Goal: Task Accomplishment & Management: Manage account settings

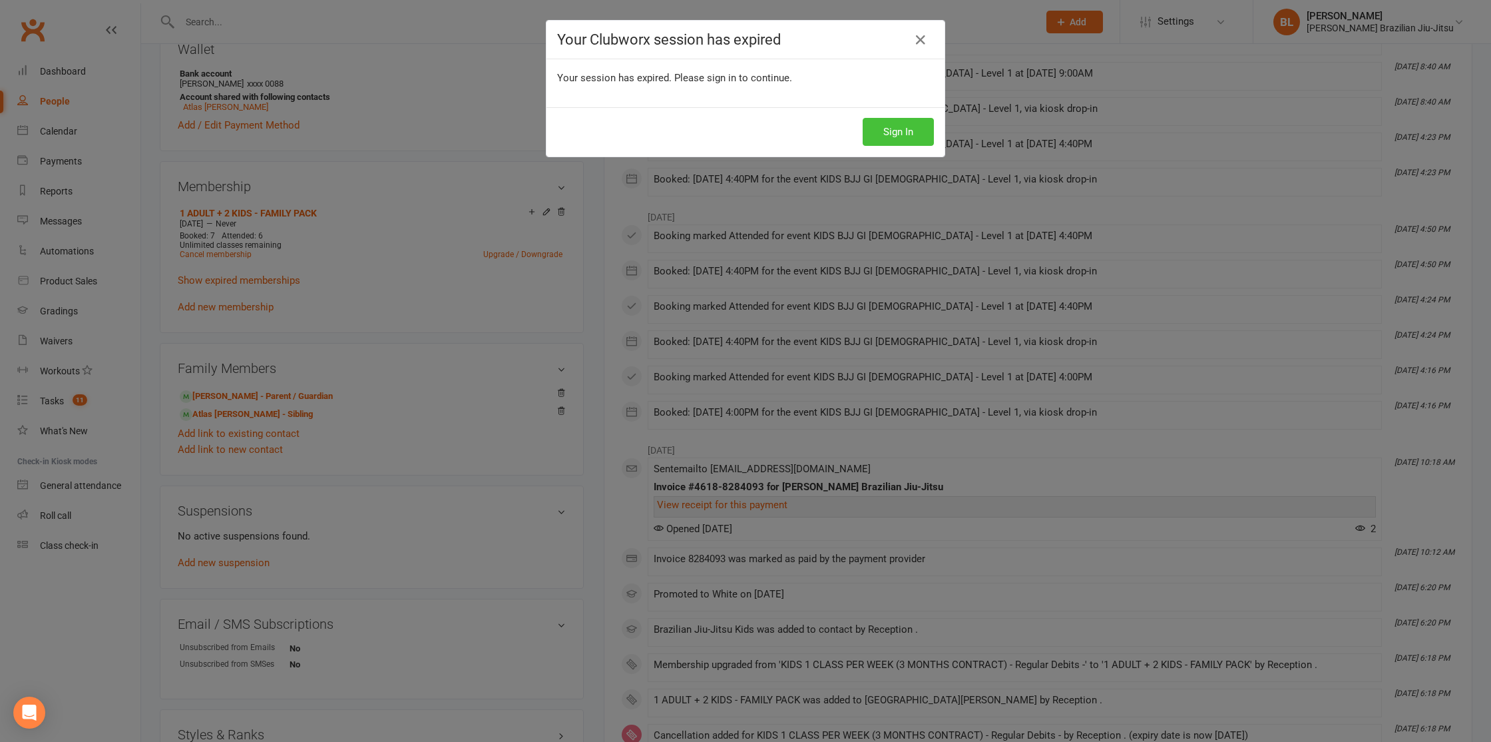
click at [884, 125] on button "Sign In" at bounding box center [898, 132] width 71 height 28
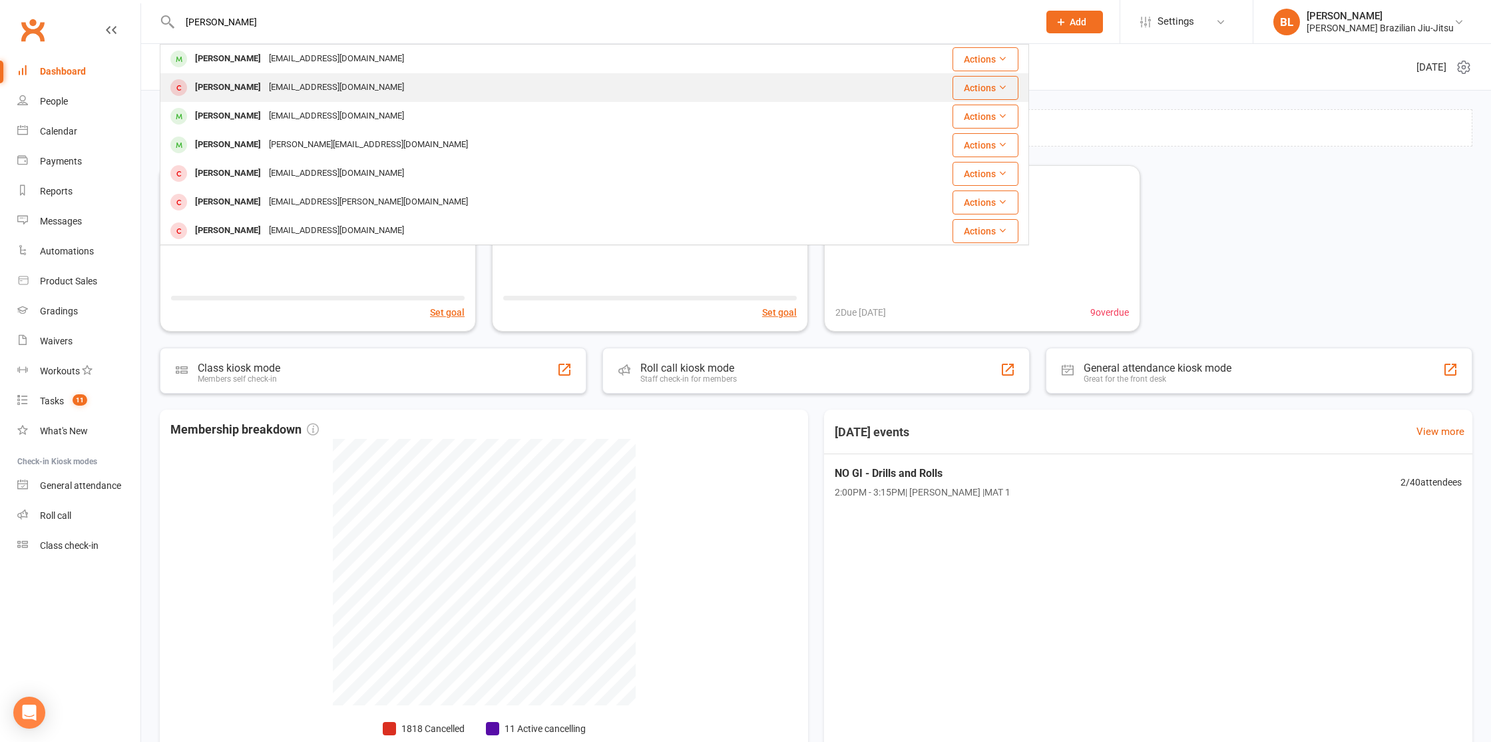
type input "william rouse"
click at [210, 47] on div "William Rouse caitbrierley@hotmail.com" at bounding box center [522, 58] width 722 height 27
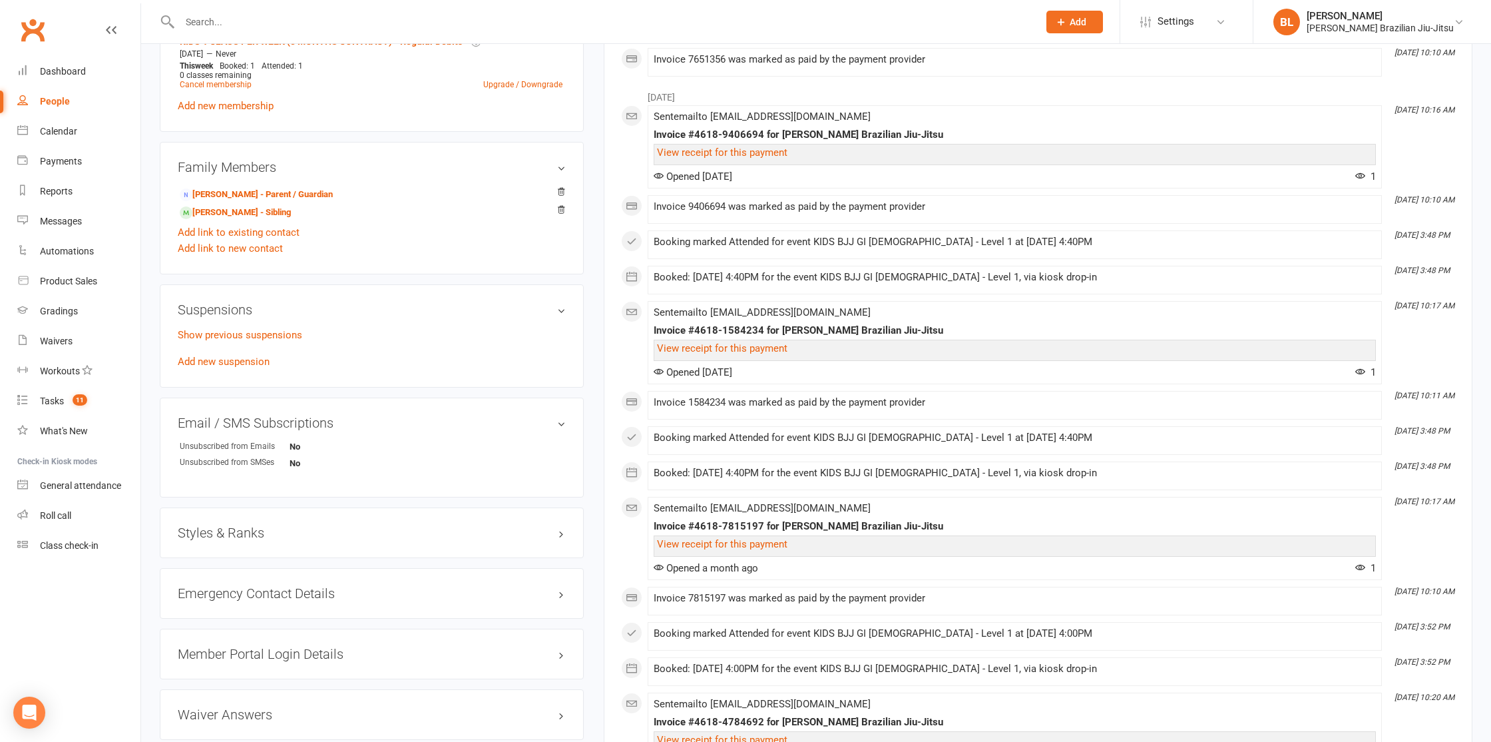
scroll to position [601, 0]
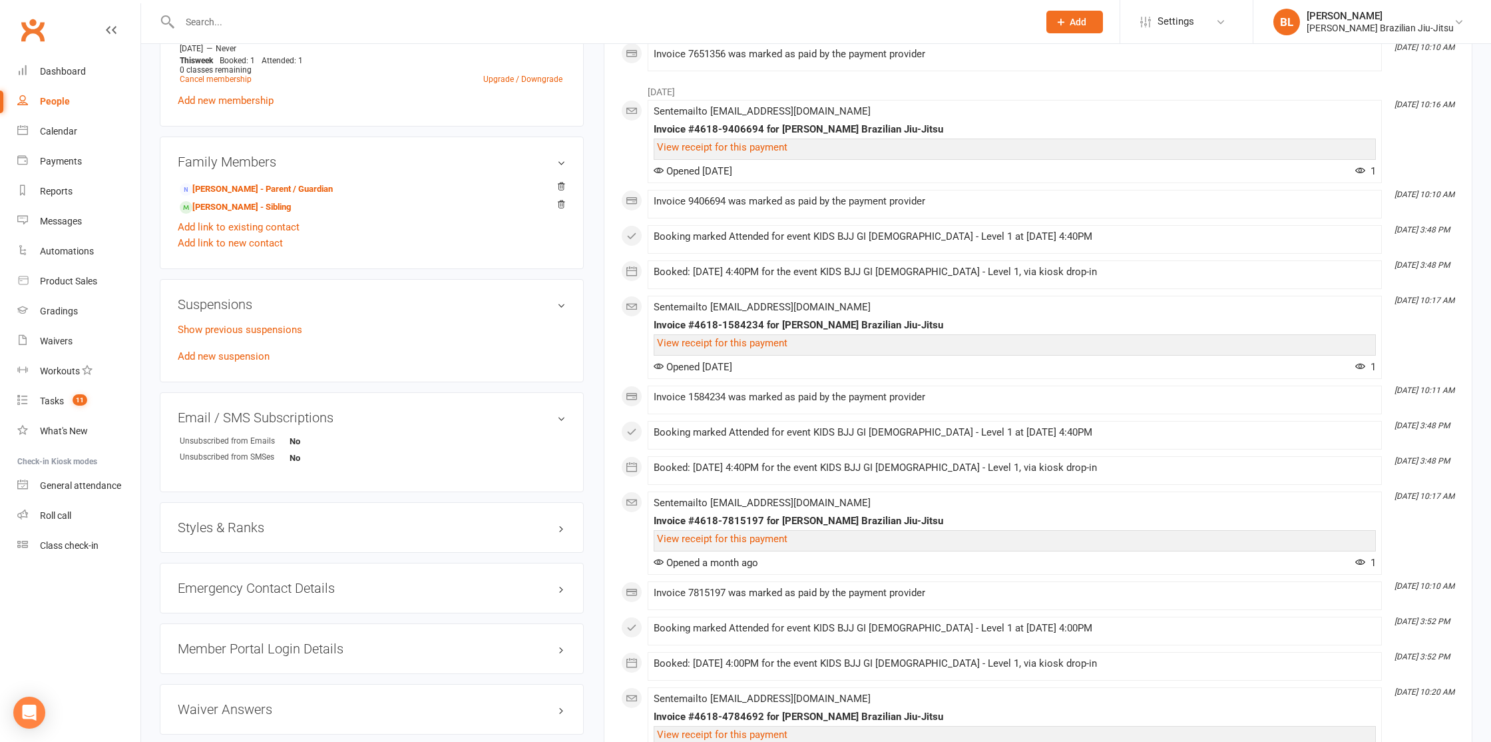
click at [210, 525] on h3 "Styles & Ranks" at bounding box center [372, 527] width 388 height 15
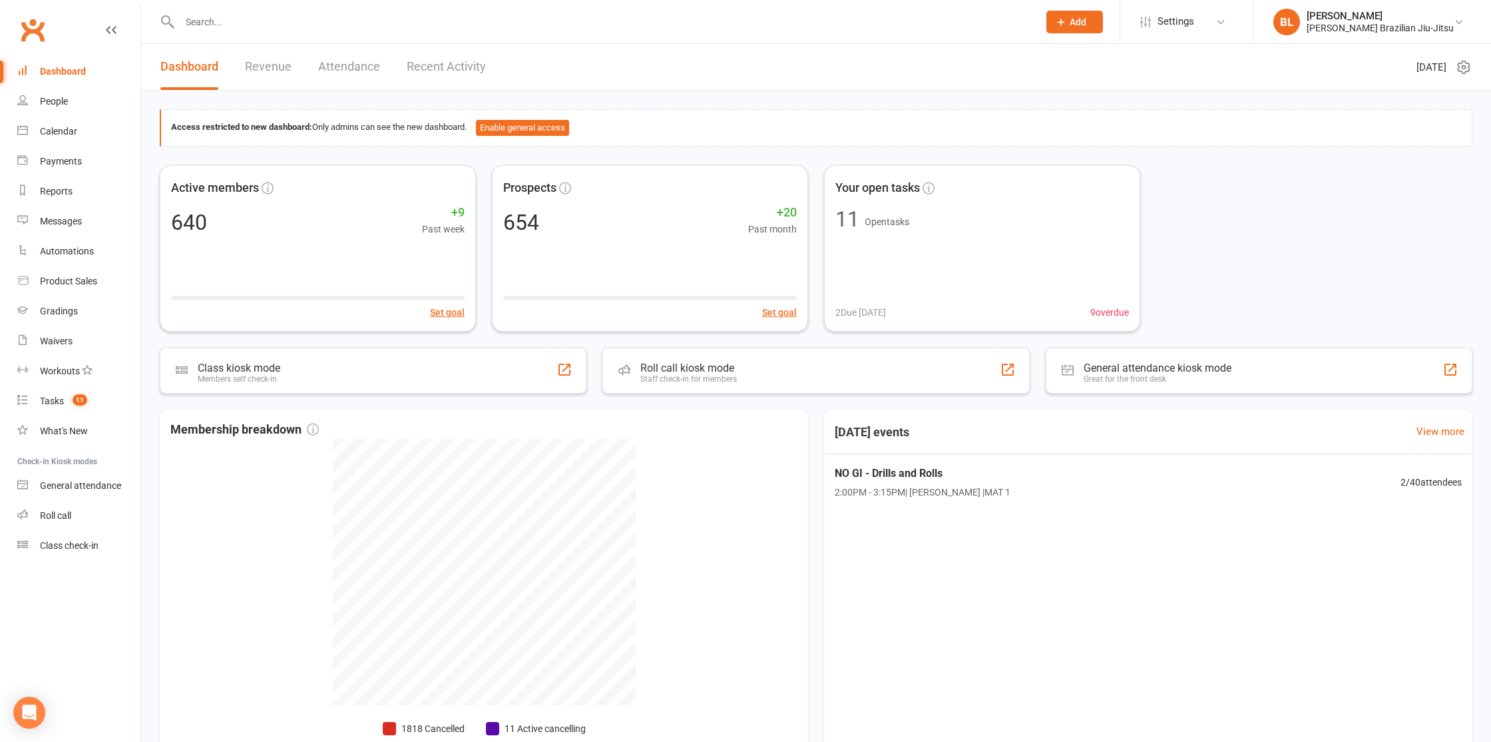
click at [394, 21] on input "text" at bounding box center [603, 22] width 854 height 19
click at [220, 29] on input "text" at bounding box center [603, 22] width 854 height 19
click at [222, 23] on input "text" at bounding box center [603, 22] width 854 height 19
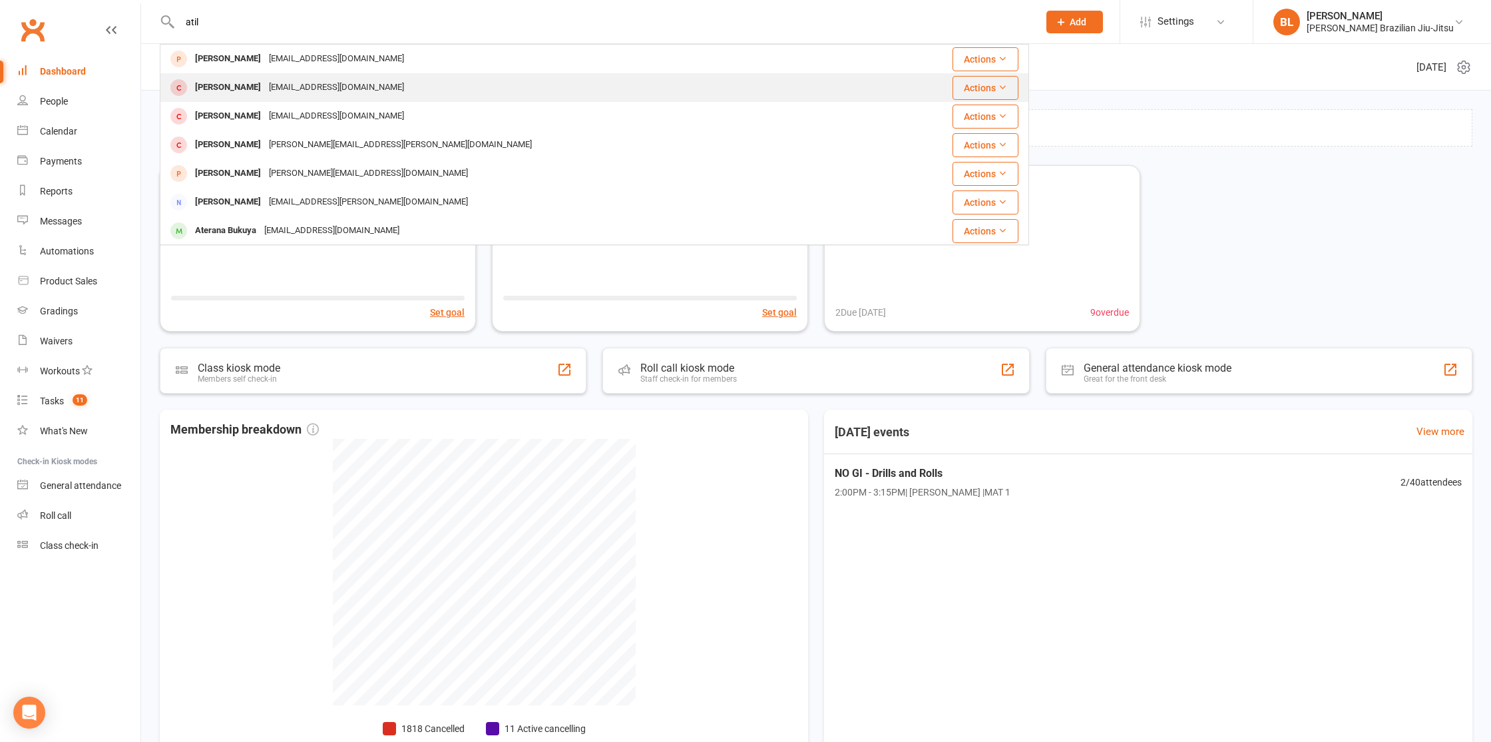
type input "atil"
click at [265, 96] on div "[EMAIL_ADDRESS][DOMAIN_NAME]" at bounding box center [336, 87] width 143 height 19
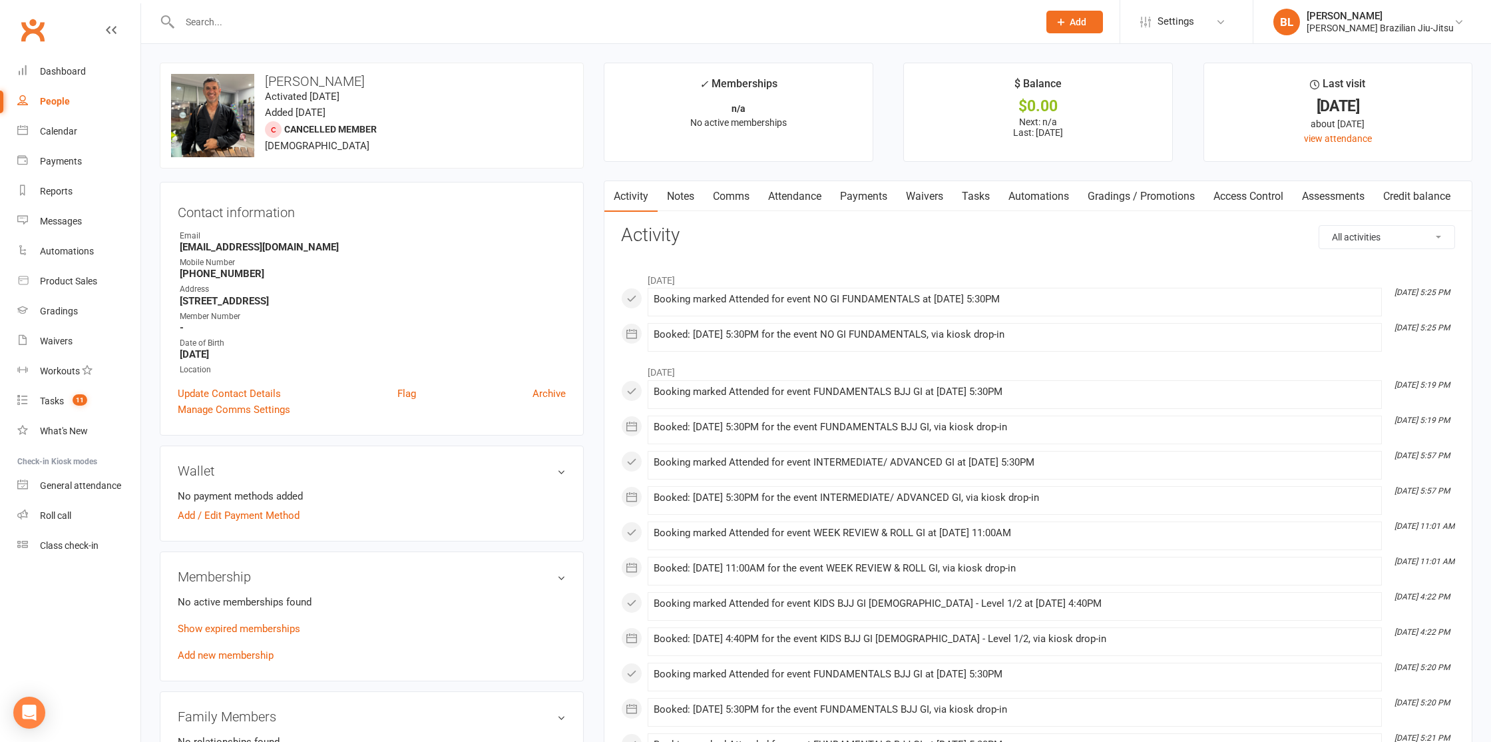
click at [231, 19] on input "text" at bounding box center [603, 22] width 854 height 19
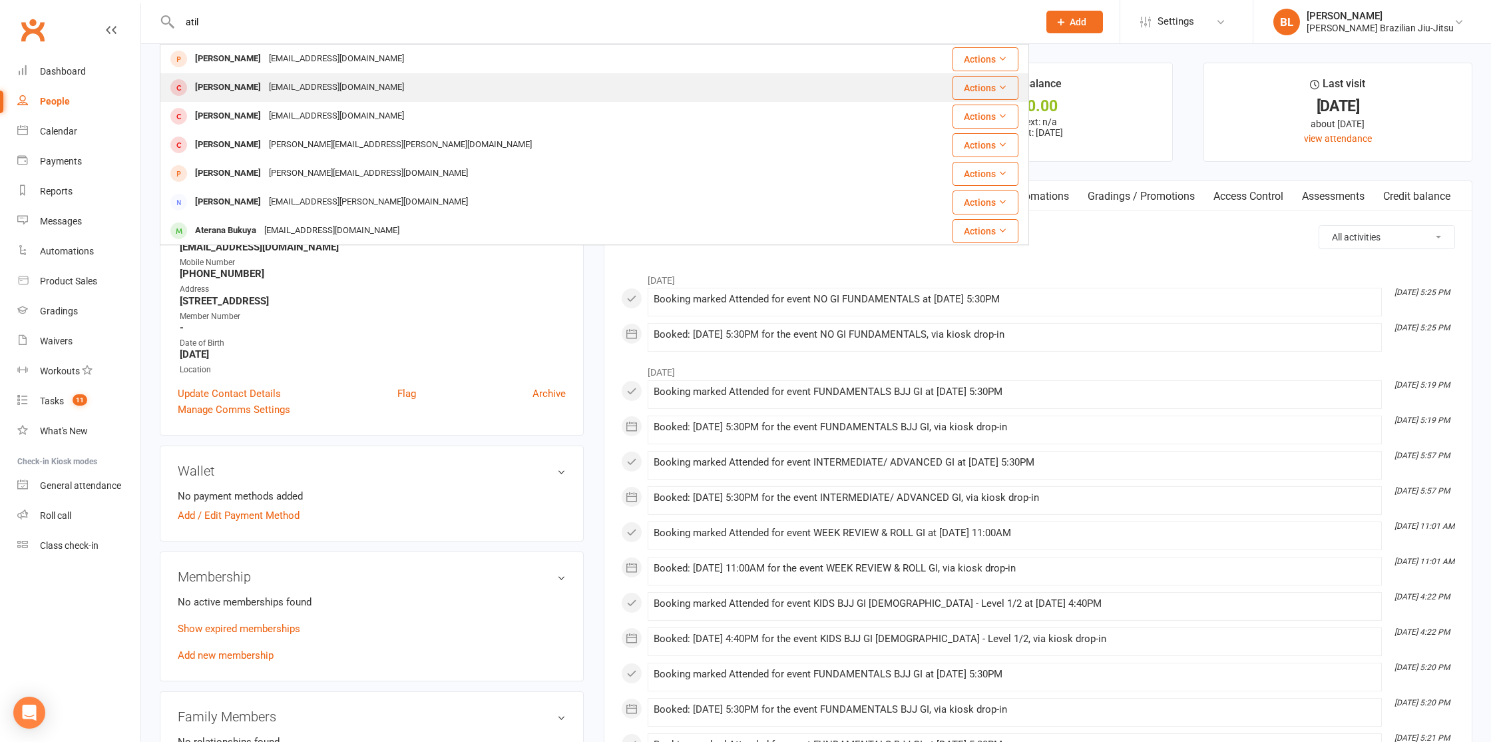
type input "atil"
click at [265, 89] on div "[EMAIL_ADDRESS][DOMAIN_NAME]" at bounding box center [336, 87] width 143 height 19
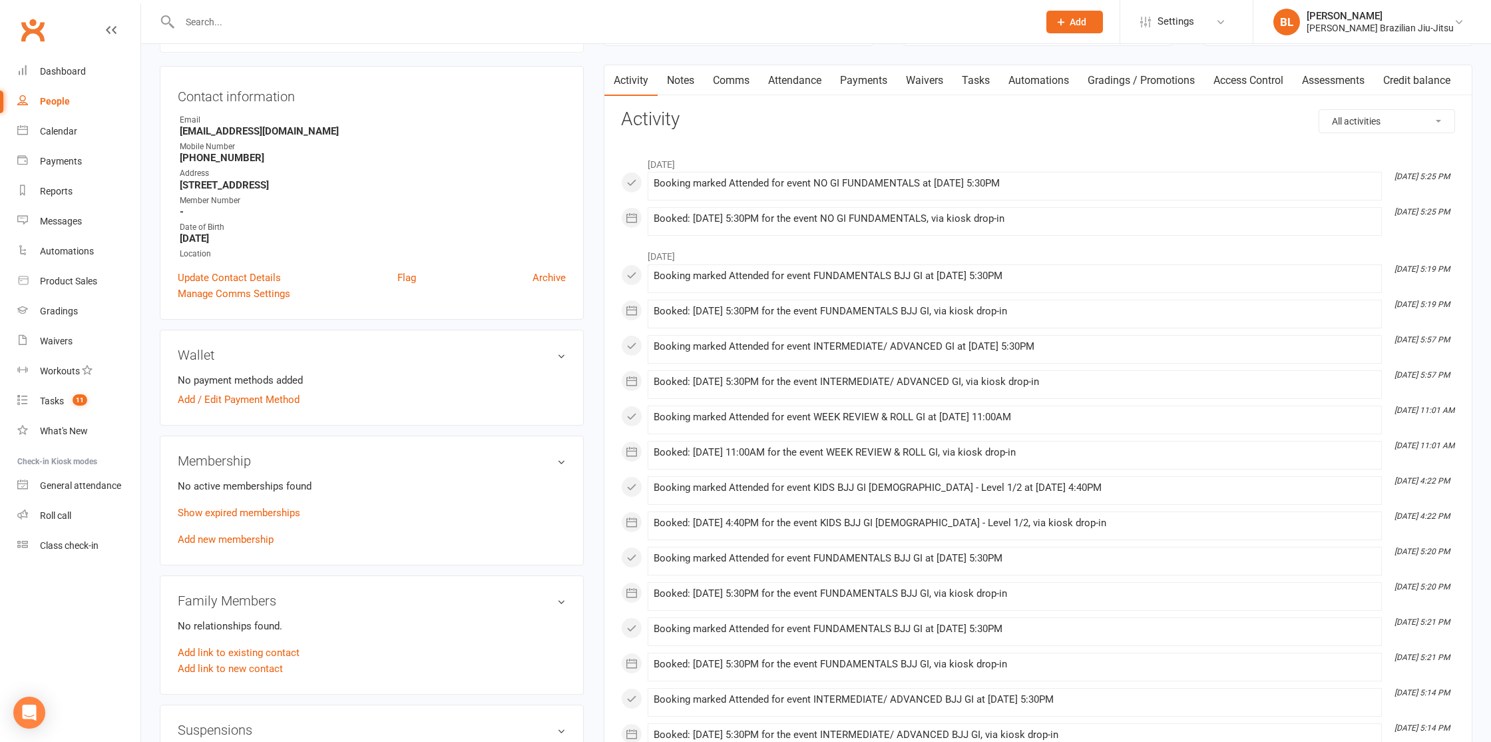
scroll to position [121, 0]
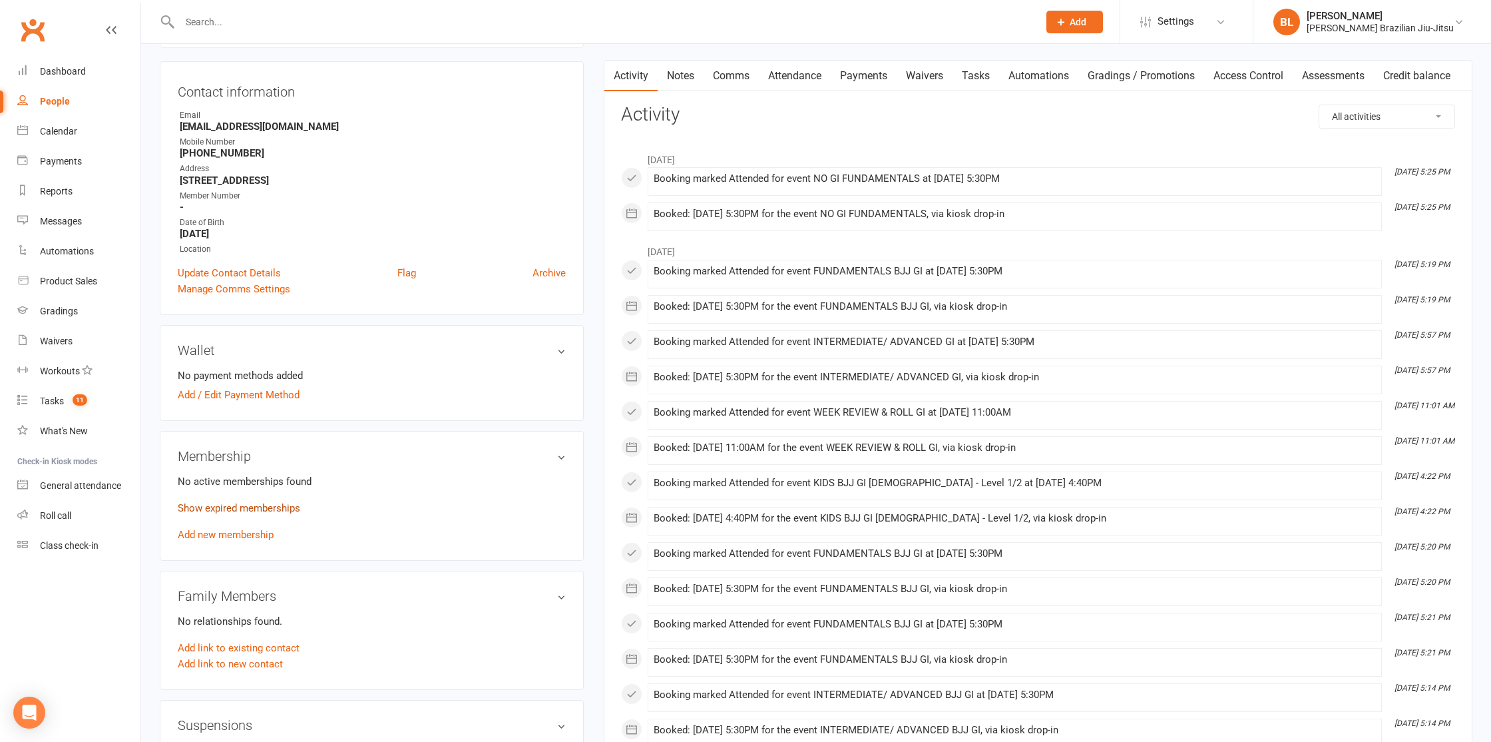
click at [211, 503] on link "Show expired memberships" at bounding box center [239, 508] width 123 height 12
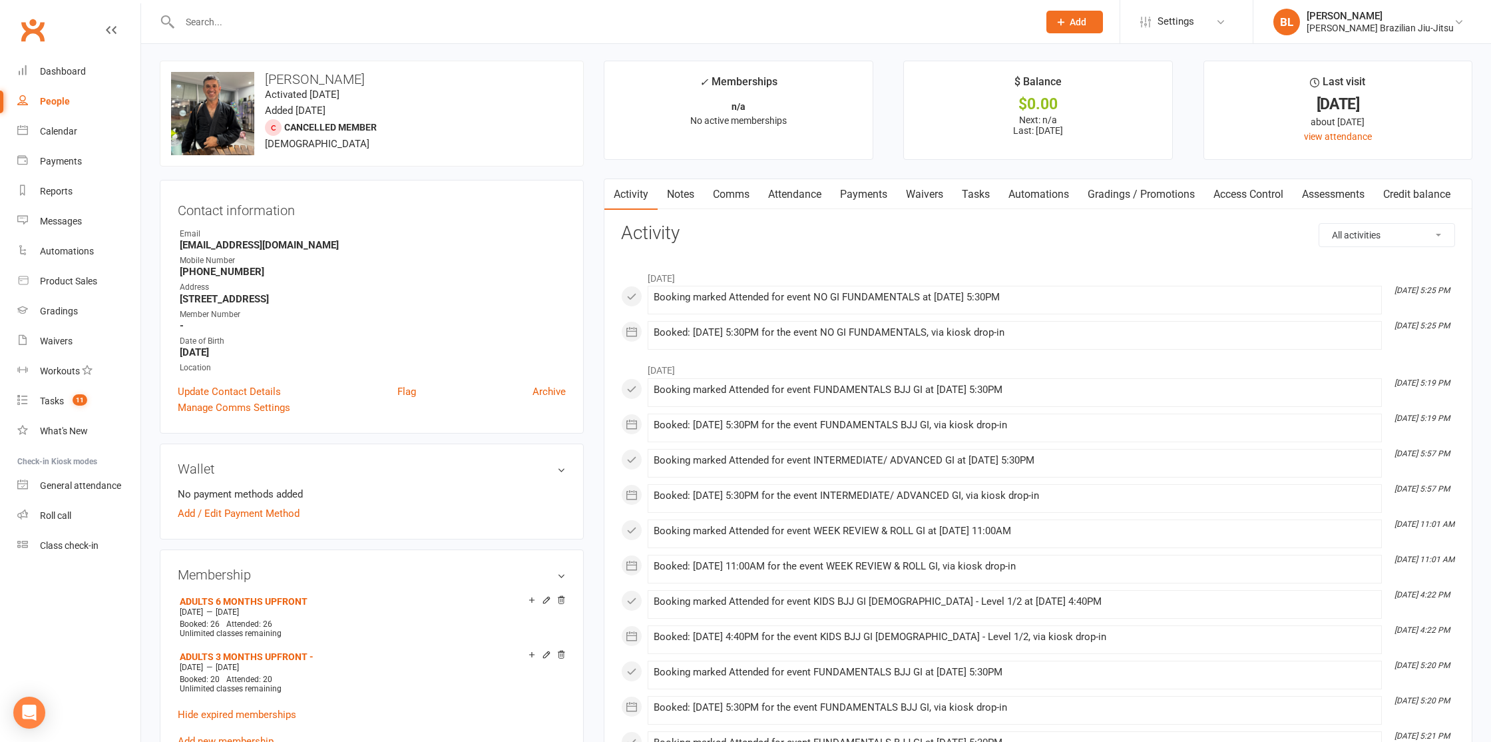
scroll to position [9, 0]
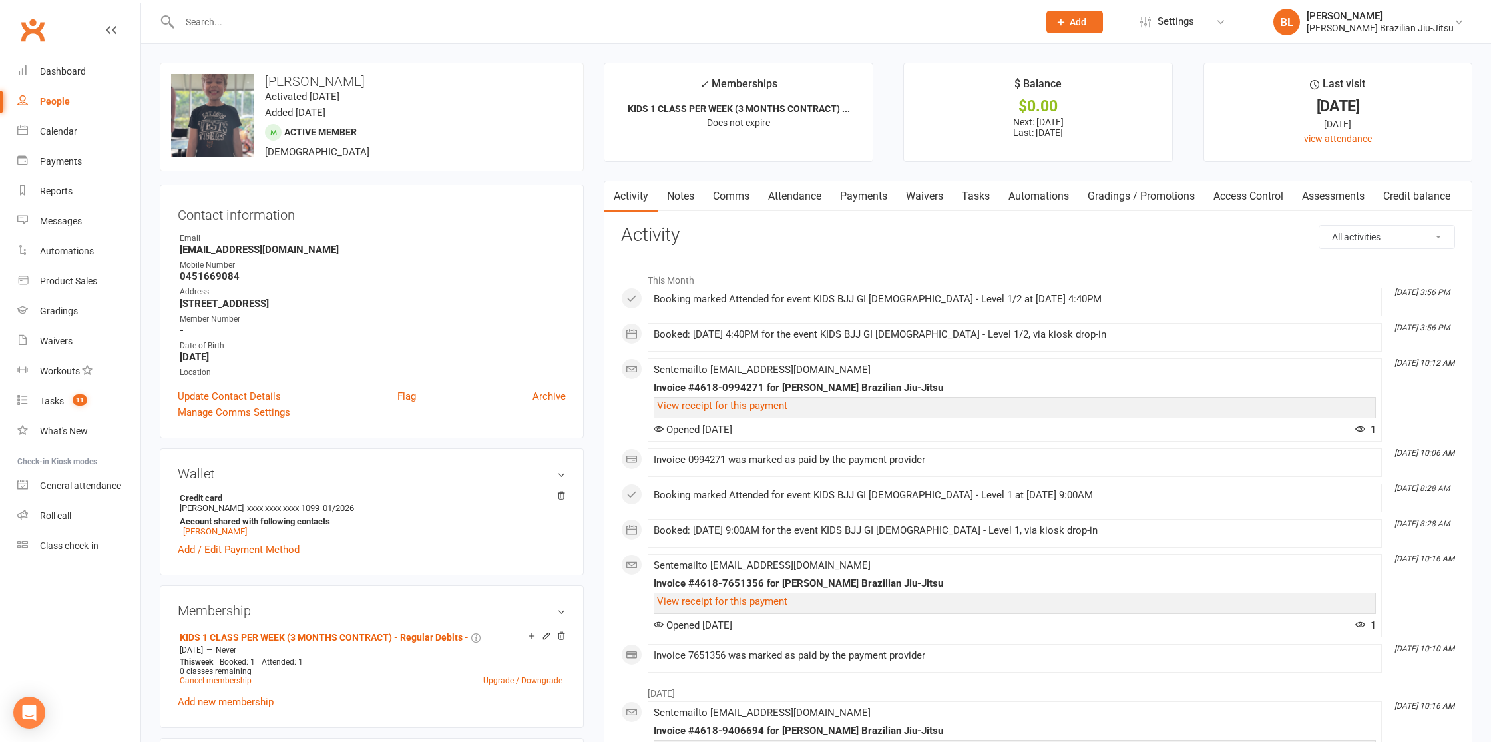
click at [342, 31] on div at bounding box center [595, 21] width 870 height 43
click at [339, 17] on input "text" at bounding box center [603, 22] width 854 height 19
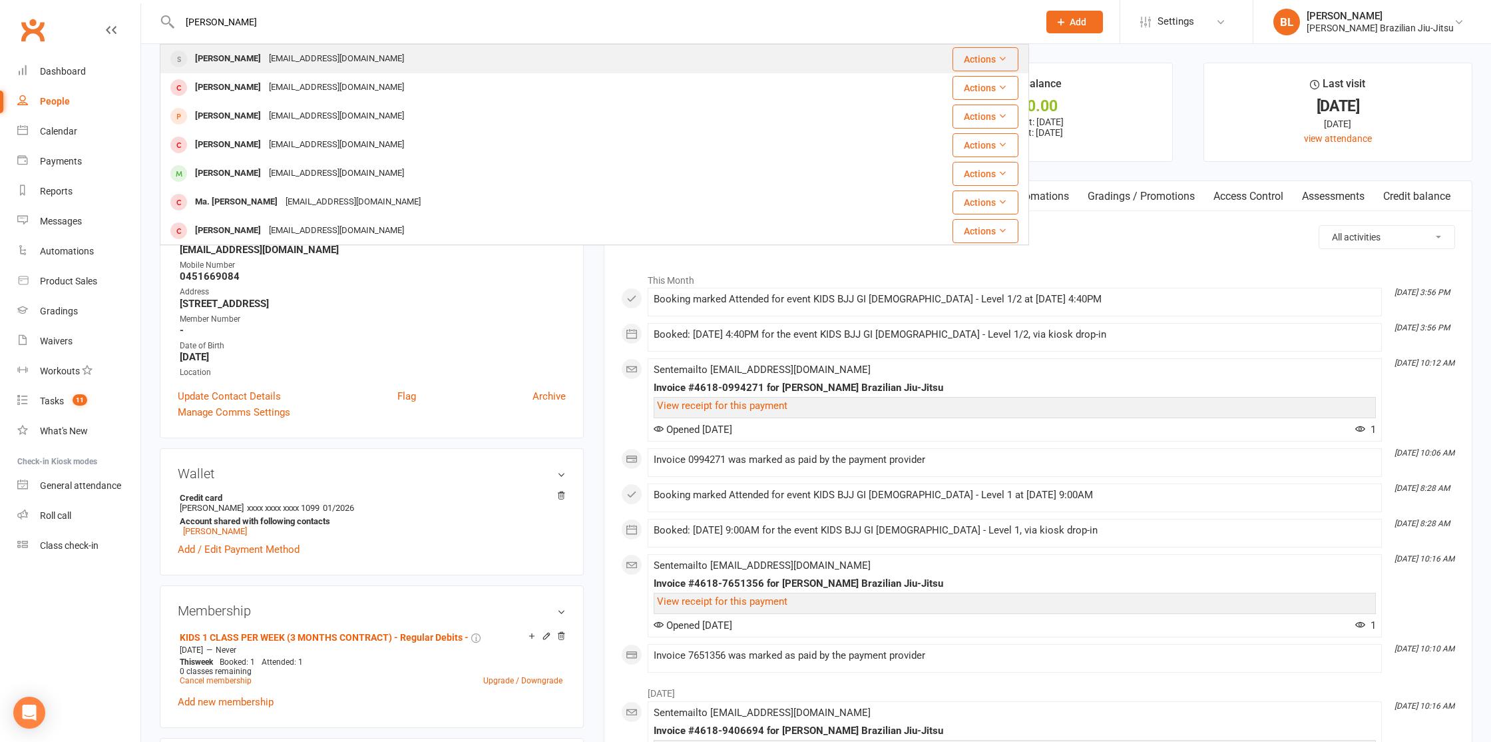
type input "max zang"
click at [330, 62] on div "vivian0620zhai@outlook.com" at bounding box center [336, 58] width 143 height 19
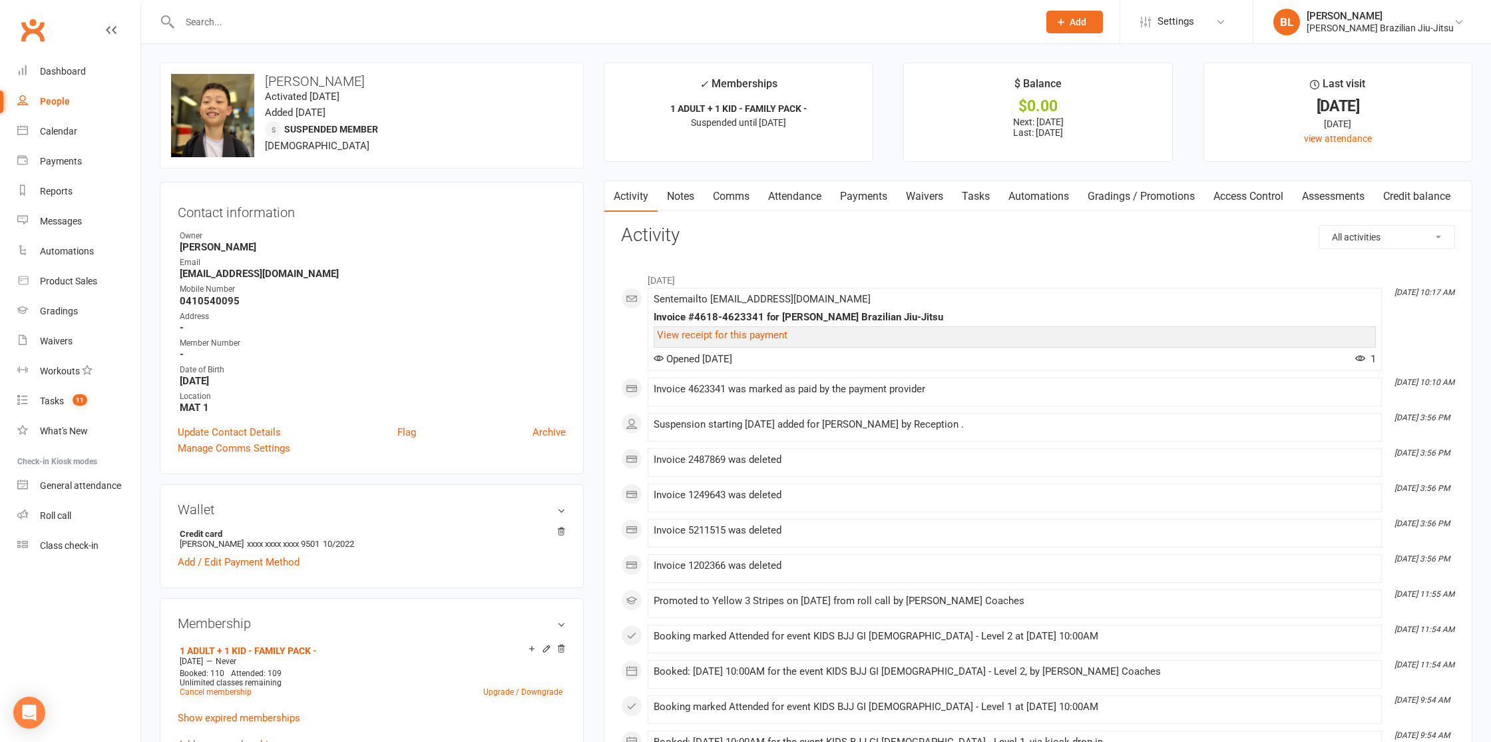
click at [850, 197] on link "Payments" at bounding box center [864, 196] width 66 height 31
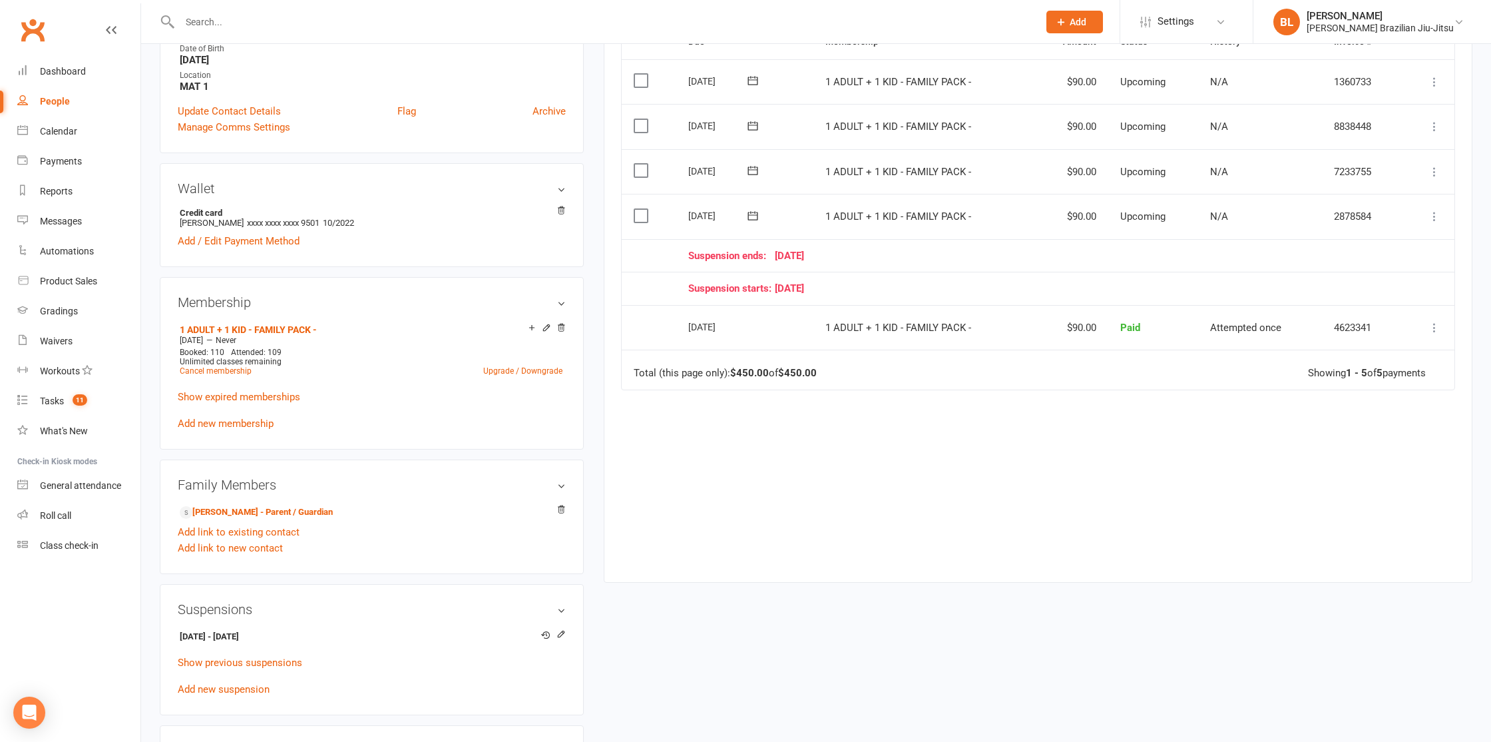
scroll to position [338, 0]
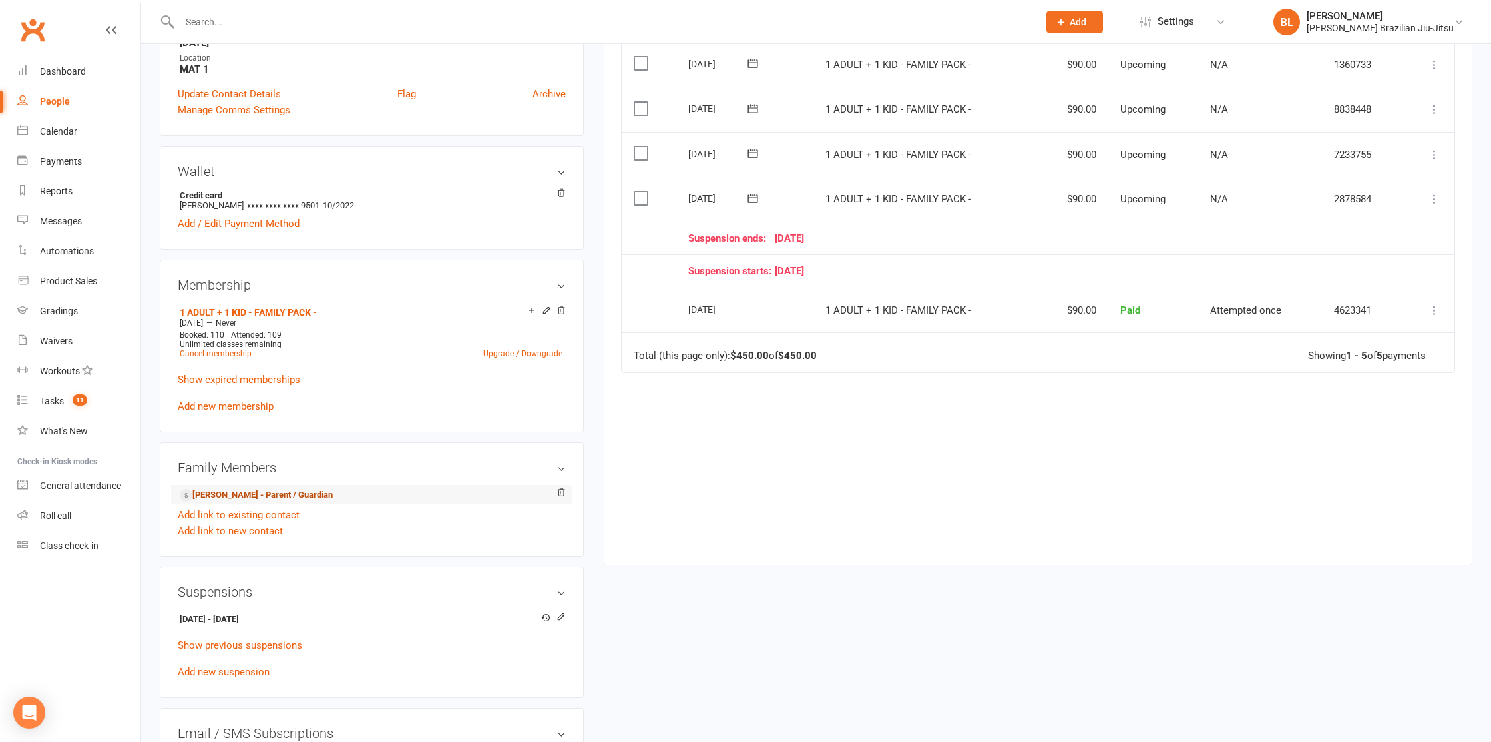
click at [255, 493] on link "Will Zhang - Parent / Guardian" at bounding box center [256, 495] width 153 height 14
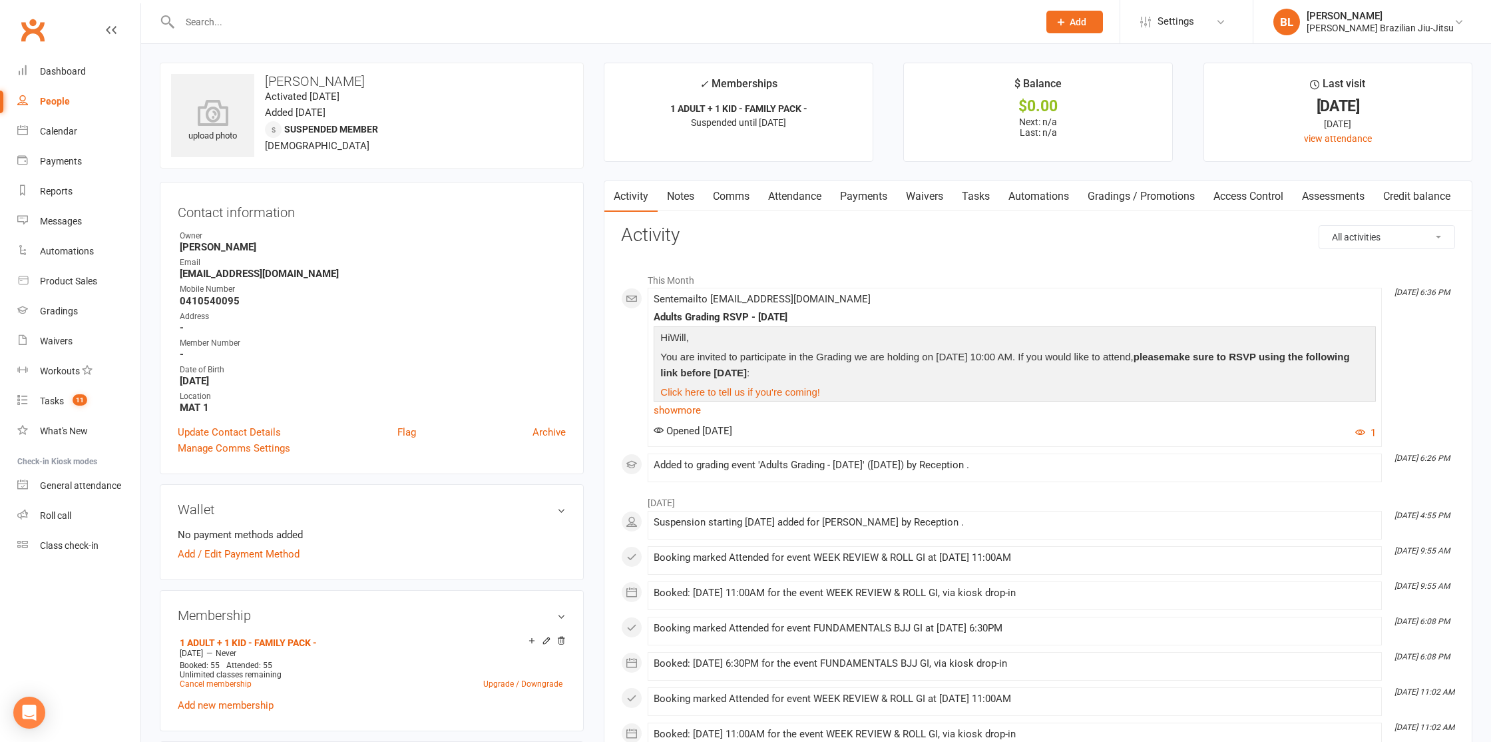
click at [889, 200] on link "Payments" at bounding box center [864, 196] width 66 height 31
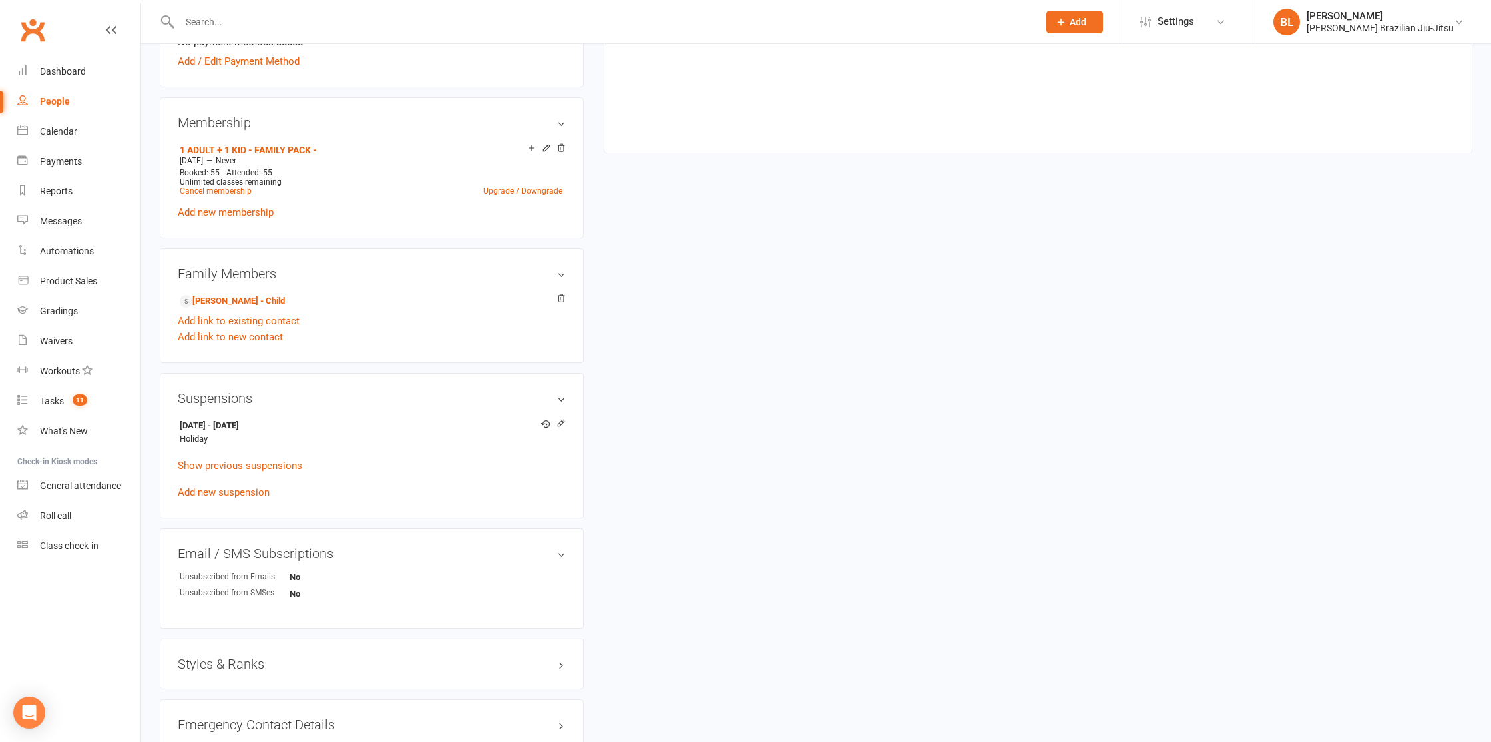
scroll to position [498, 0]
click at [234, 291] on link "Max Zhang - Child" at bounding box center [232, 296] width 105 height 14
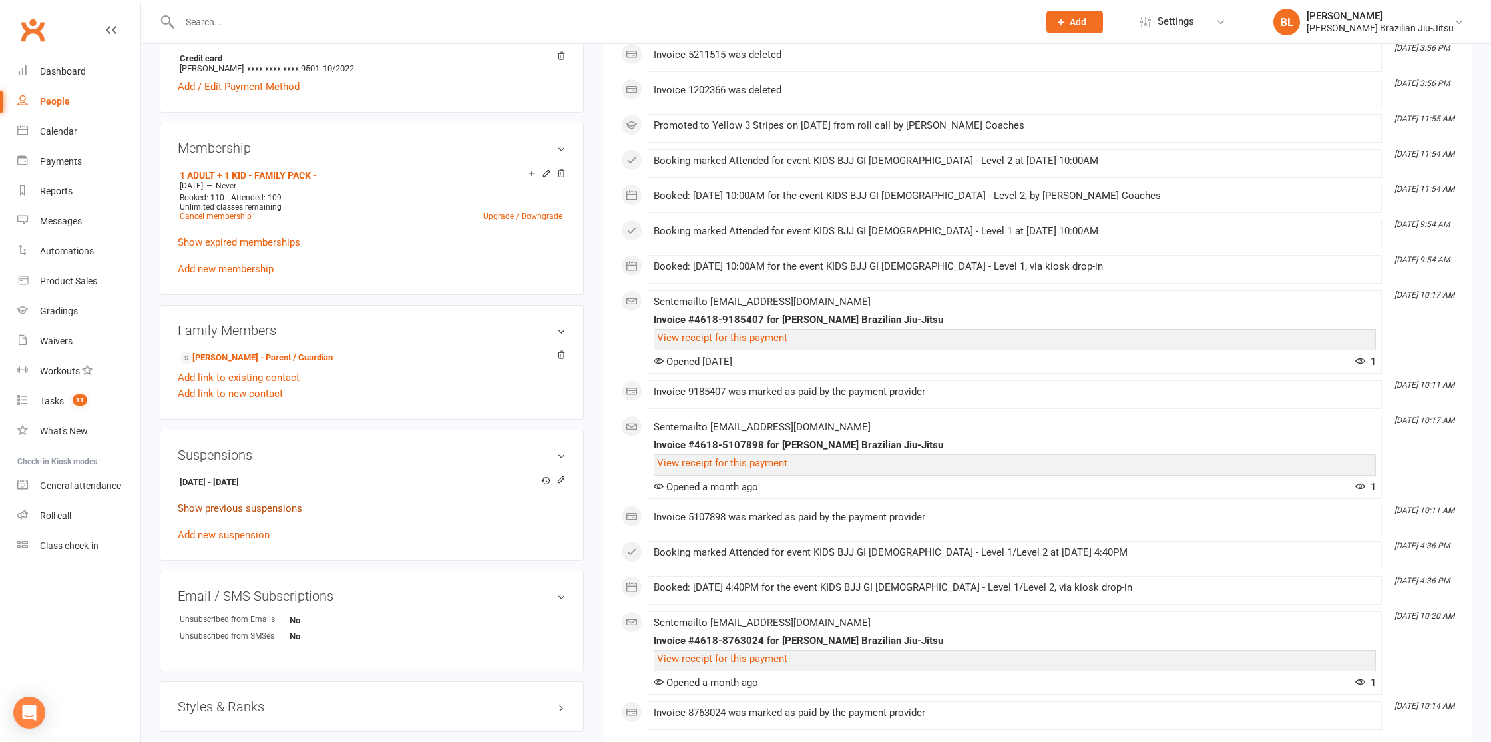
scroll to position [480, 0]
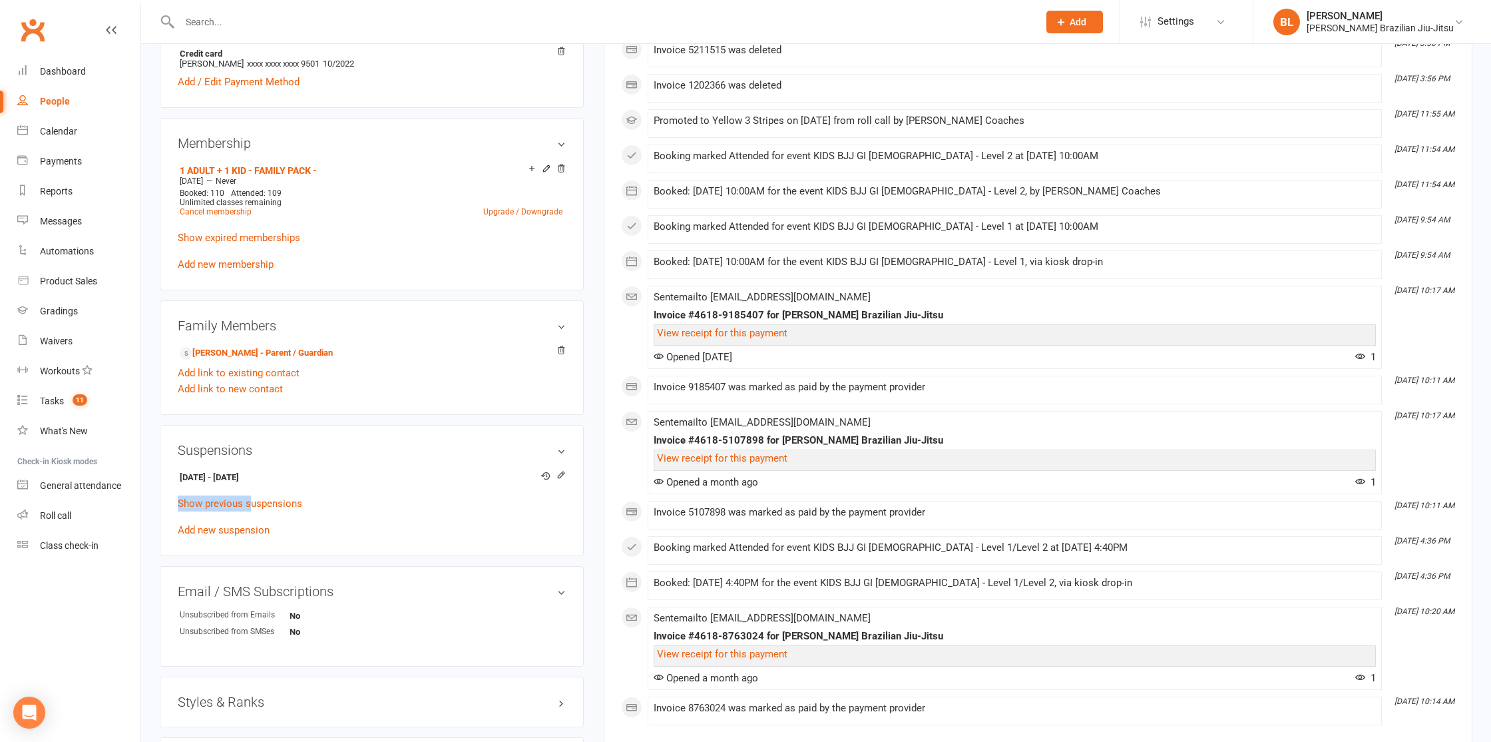
drag, startPoint x: 252, startPoint y: 502, endPoint x: 619, endPoint y: 467, distance: 369.2
click at [553, 473] on div "Edit suspension" at bounding box center [550, 476] width 31 height 12
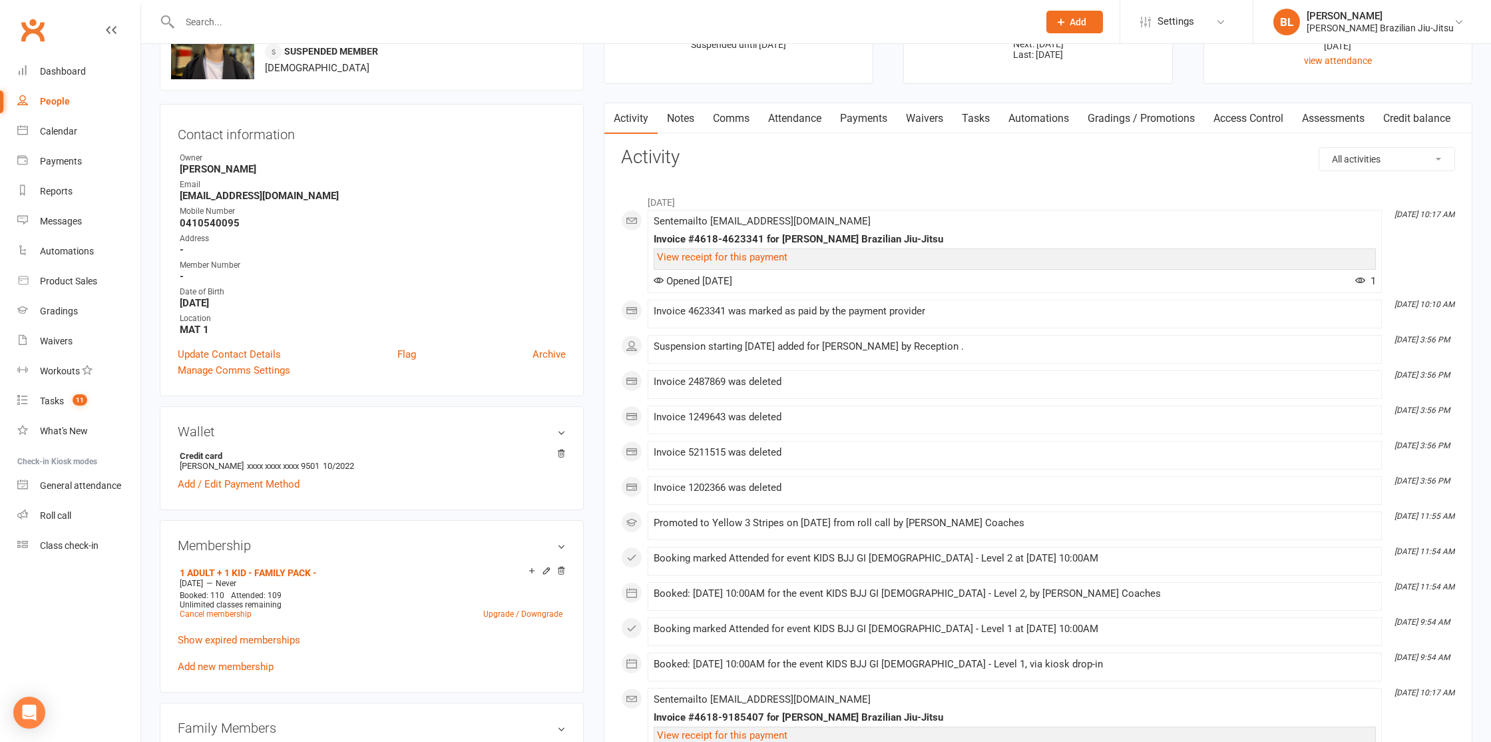
scroll to position [0, 0]
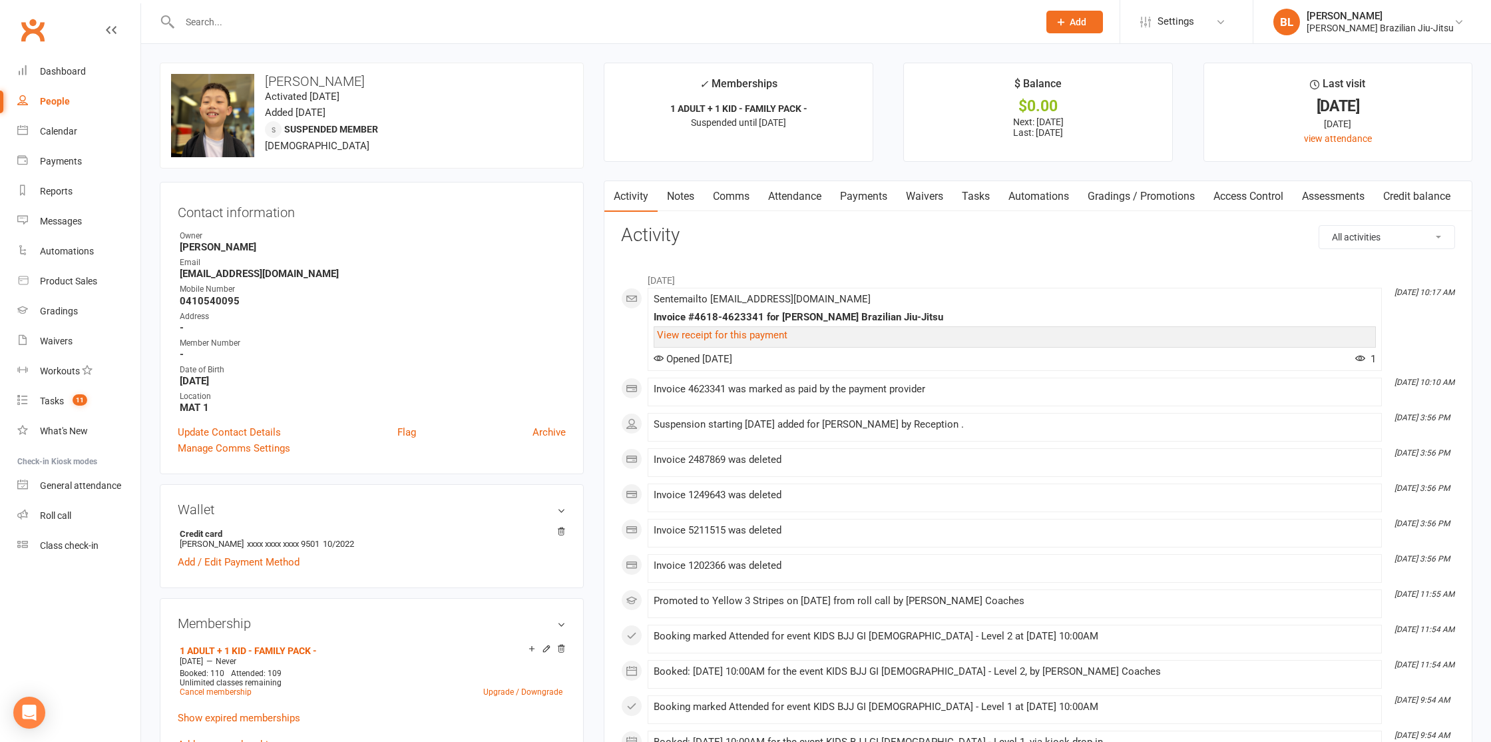
click at [875, 198] on link "Payments" at bounding box center [864, 196] width 66 height 31
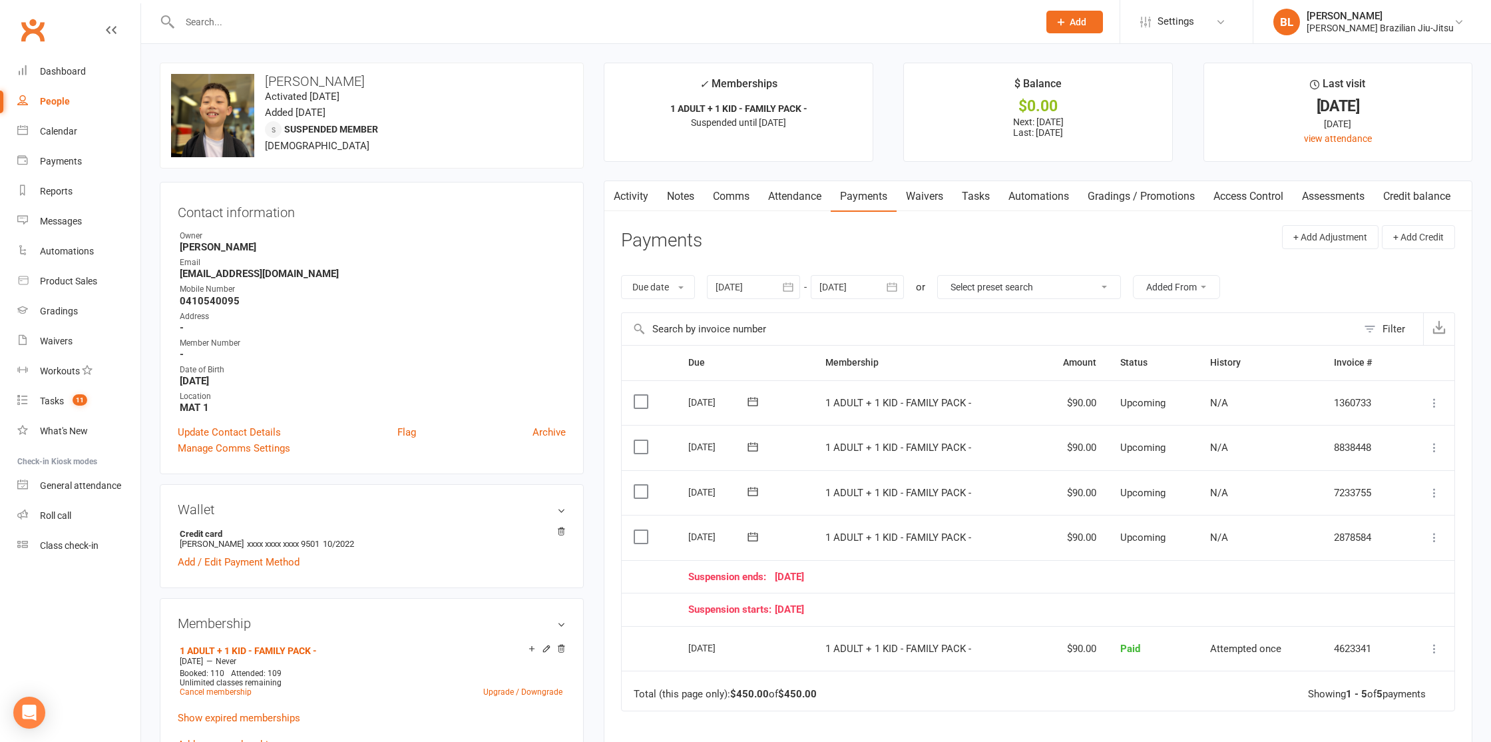
click at [755, 533] on icon at bounding box center [752, 536] width 13 height 13
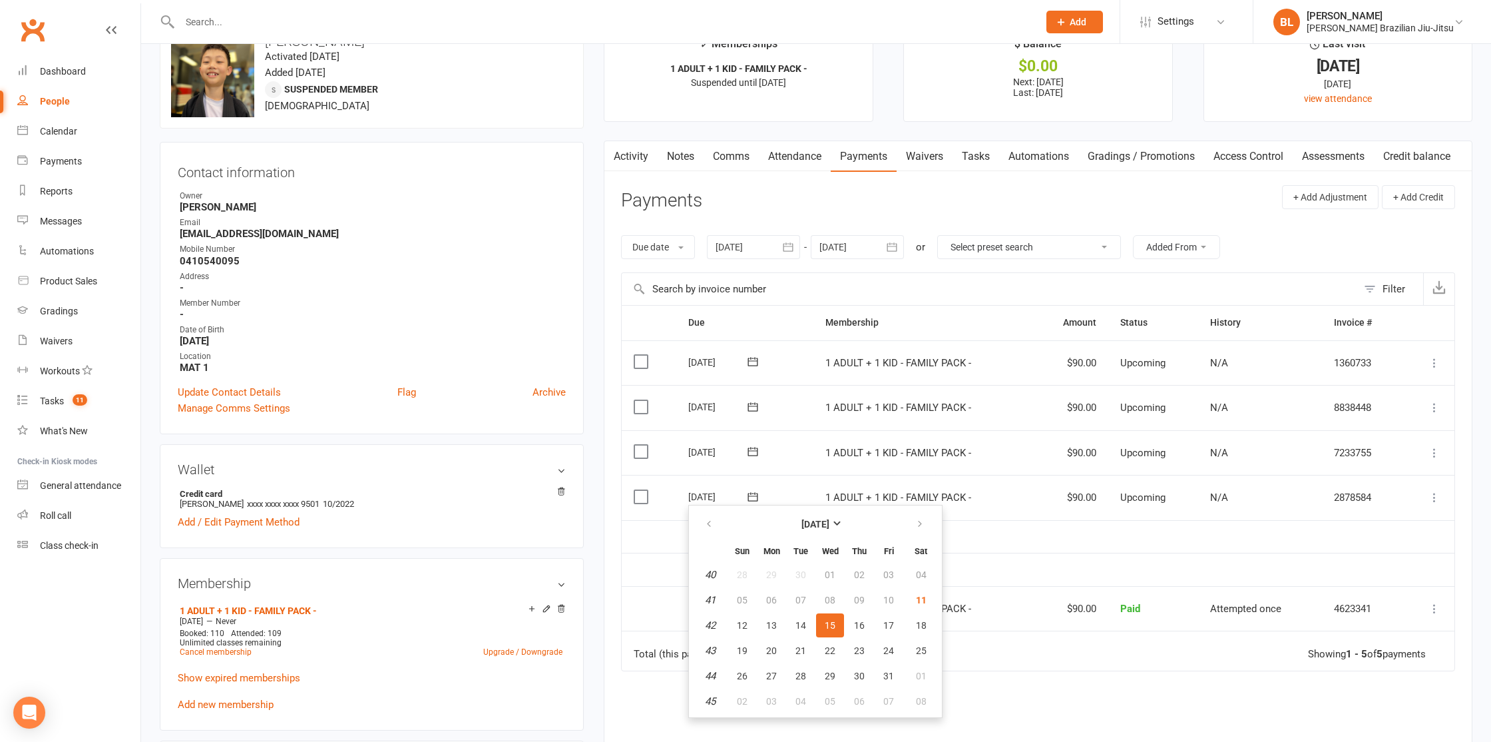
scroll to position [43, 0]
click at [1426, 501] on td "Mark as Paid (Cash) Mark as Paid (POS) Mark as Paid (Other) Skip Change amount …" at bounding box center [1429, 494] width 52 height 45
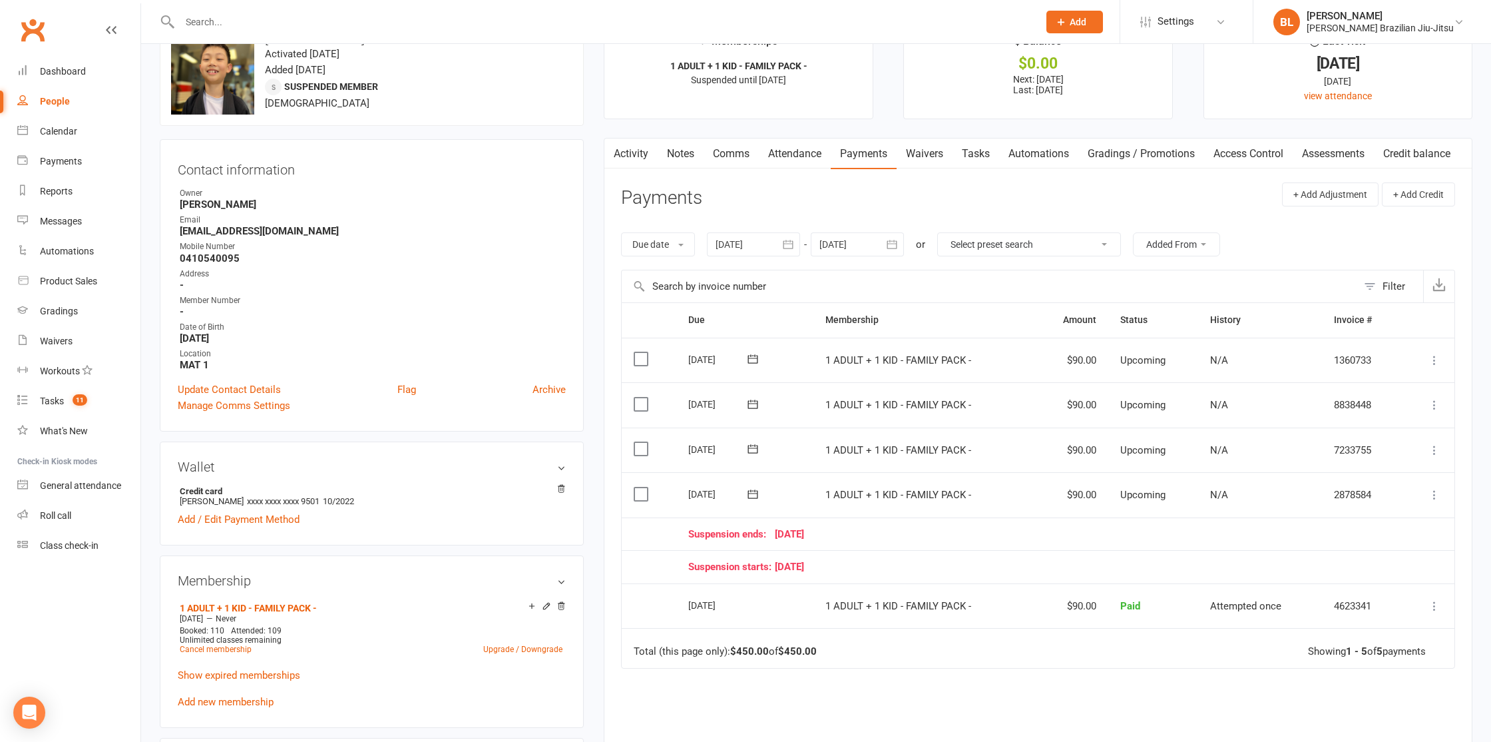
click at [1438, 484] on td "Mark as Paid (Cash) Mark as Paid (POS) Mark as Paid (Other) Skip Change amount …" at bounding box center [1429, 494] width 52 height 45
click at [1435, 488] on icon at bounding box center [1434, 494] width 13 height 13
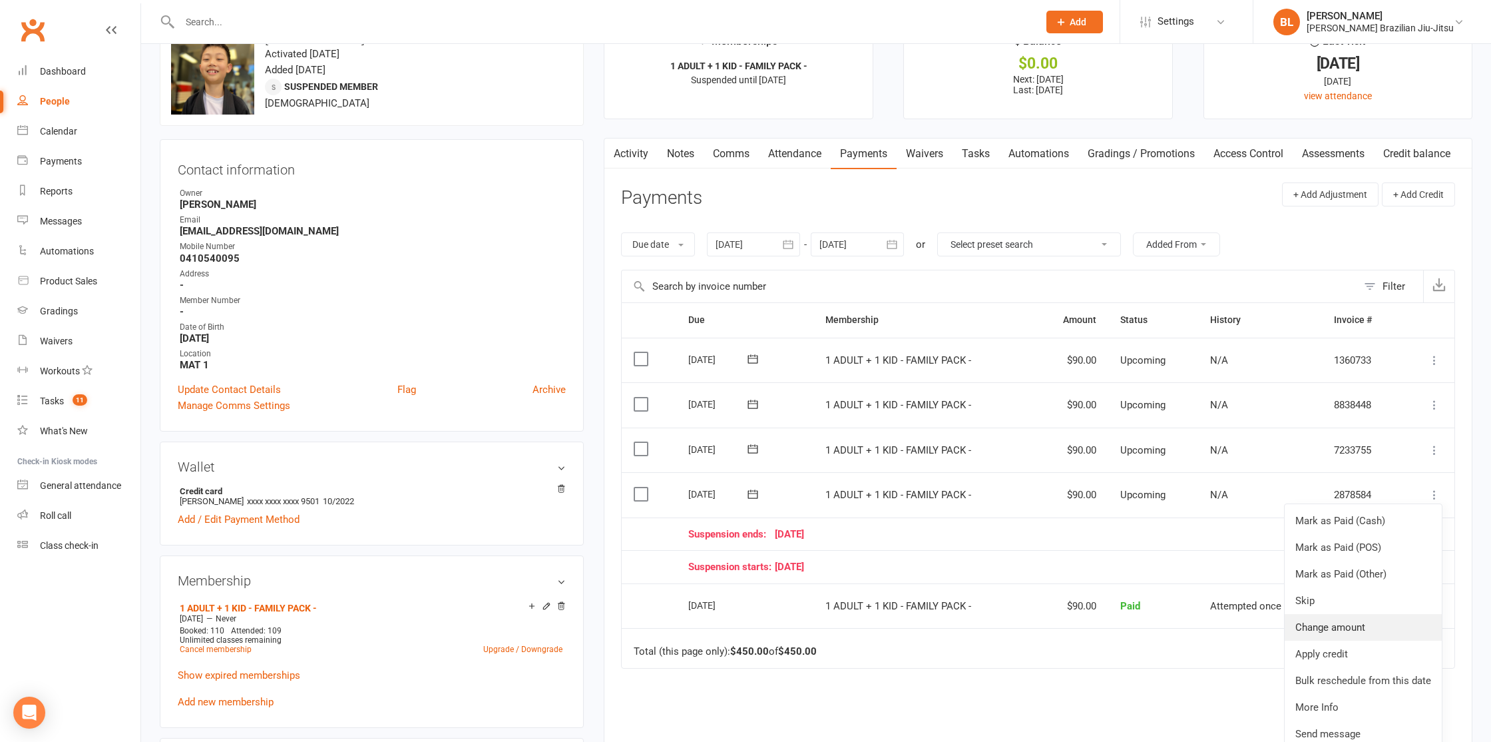
click at [1338, 631] on link "Change amount" at bounding box center [1363, 627] width 157 height 27
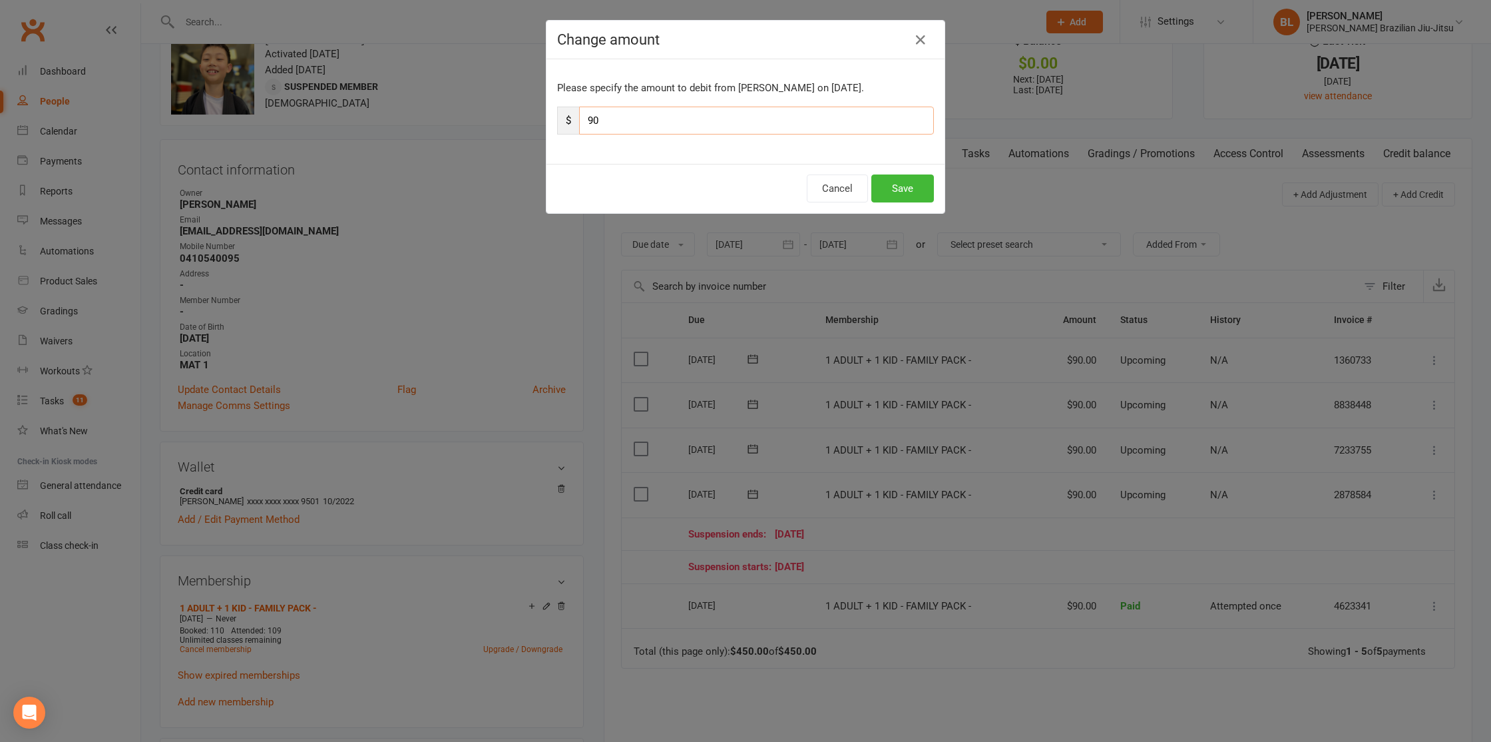
click at [588, 119] on input "90" at bounding box center [756, 121] width 355 height 28
type input "45"
click at [895, 190] on button "Save" at bounding box center [903, 188] width 63 height 28
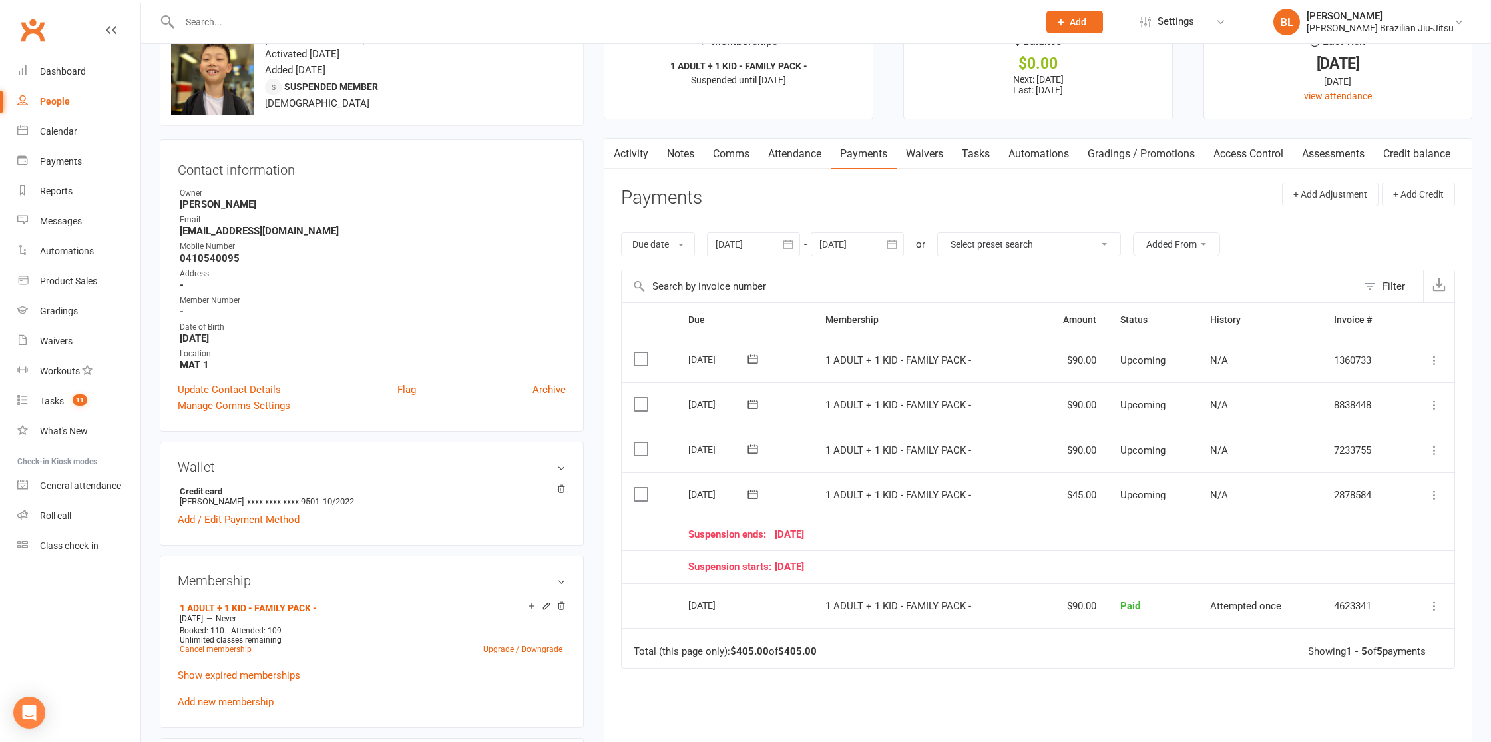
click at [1438, 447] on icon at bounding box center [1434, 449] width 13 height 13
click at [1341, 579] on link "Change amount" at bounding box center [1363, 582] width 157 height 27
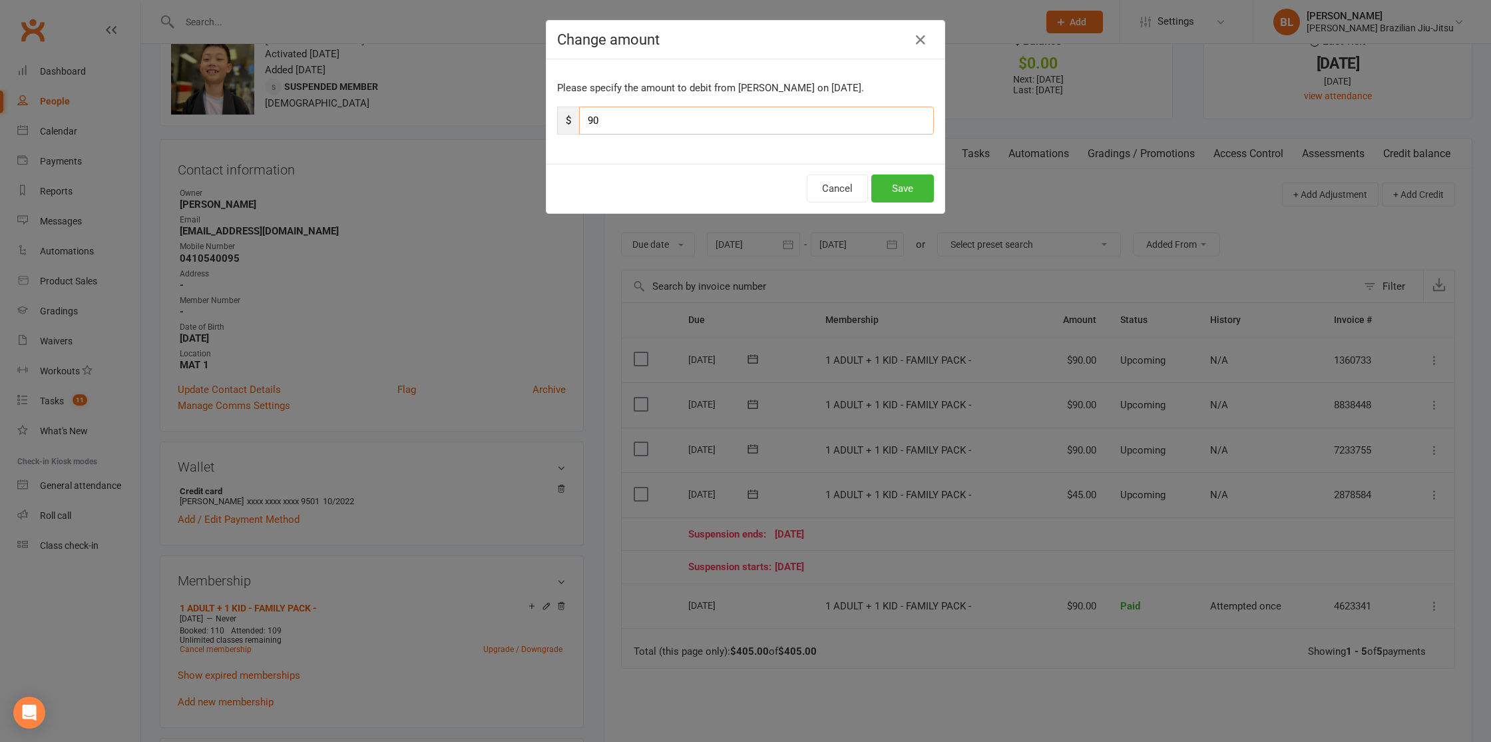
click at [615, 121] on input "90" at bounding box center [756, 121] width 355 height 28
type input "9"
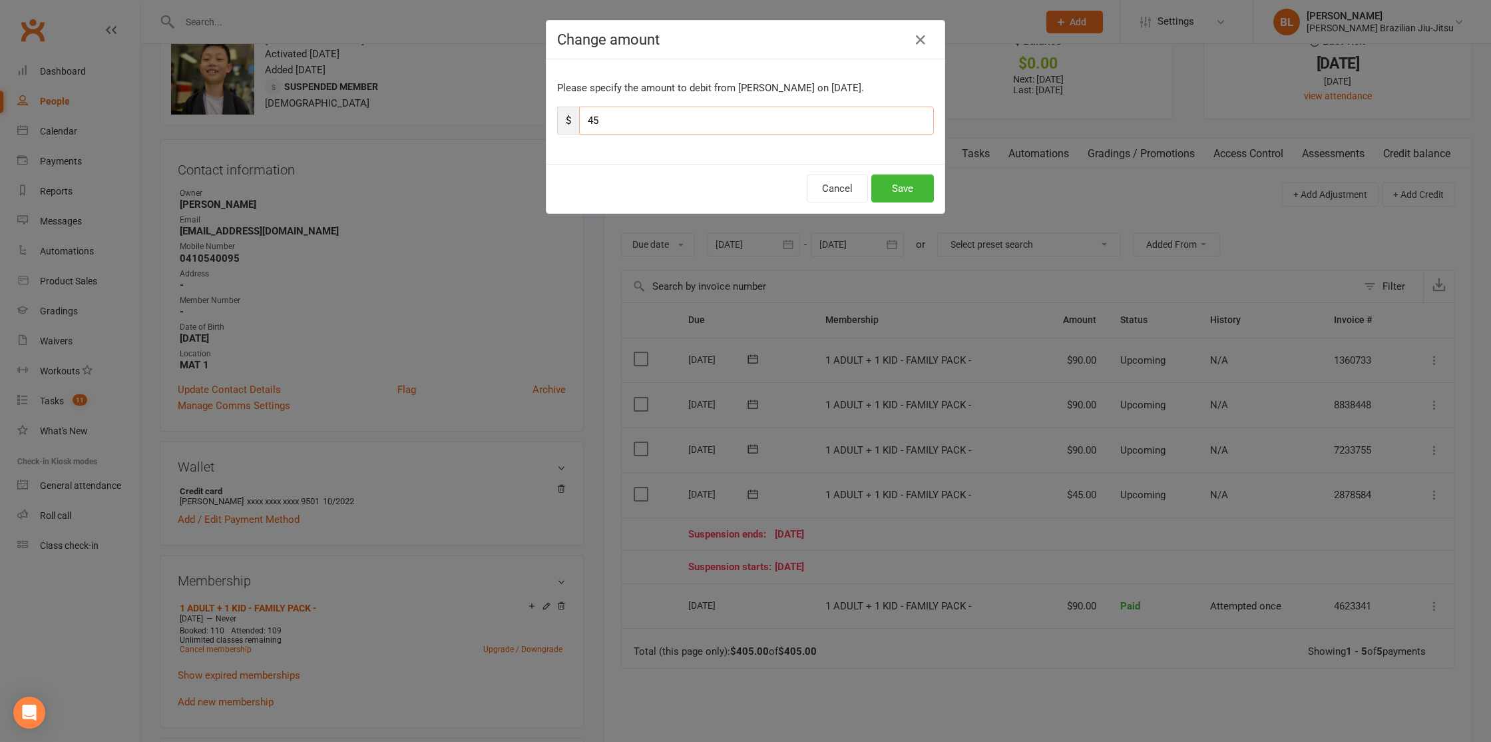
type input "45"
click at [907, 204] on div "Cancel Save" at bounding box center [746, 188] width 398 height 49
click at [907, 198] on button "Save" at bounding box center [903, 188] width 63 height 28
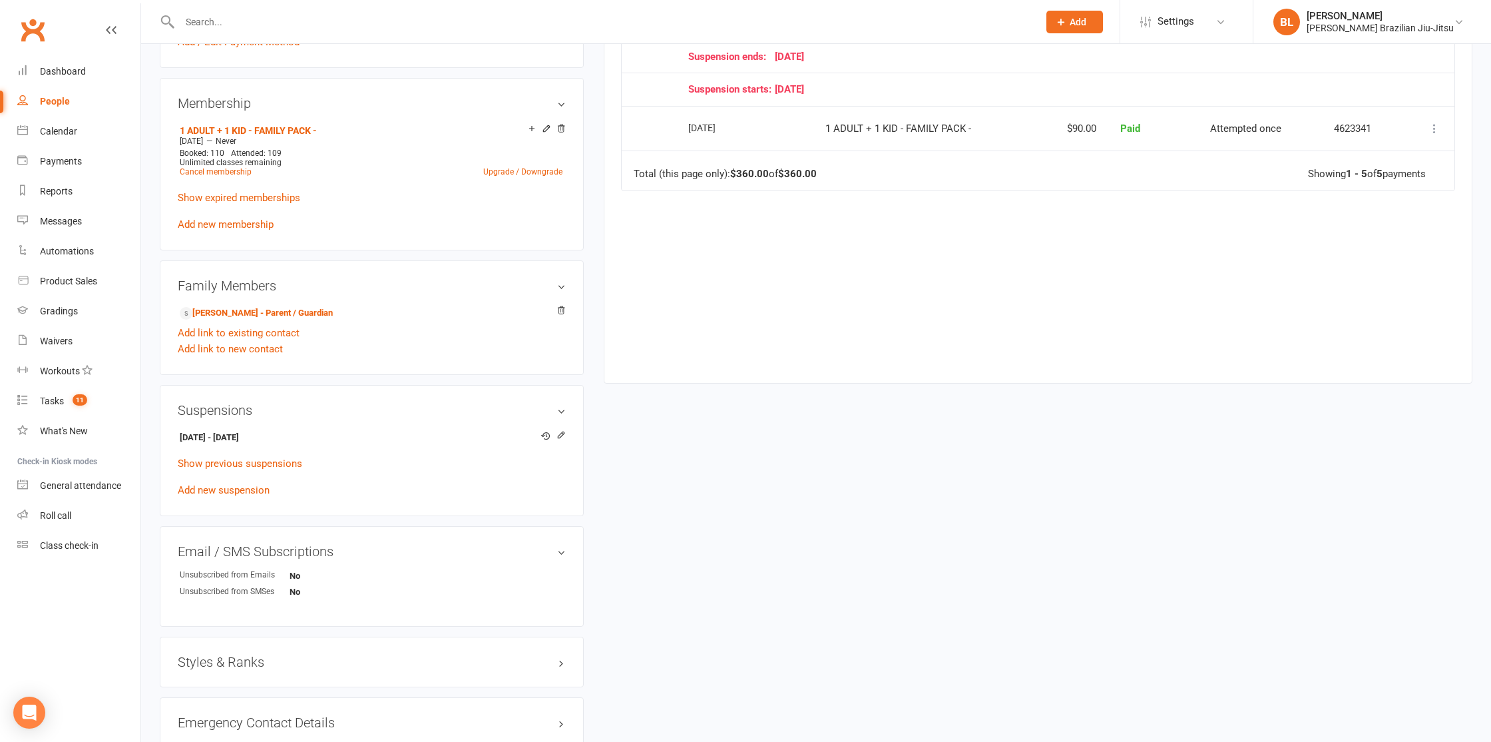
scroll to position [0, 0]
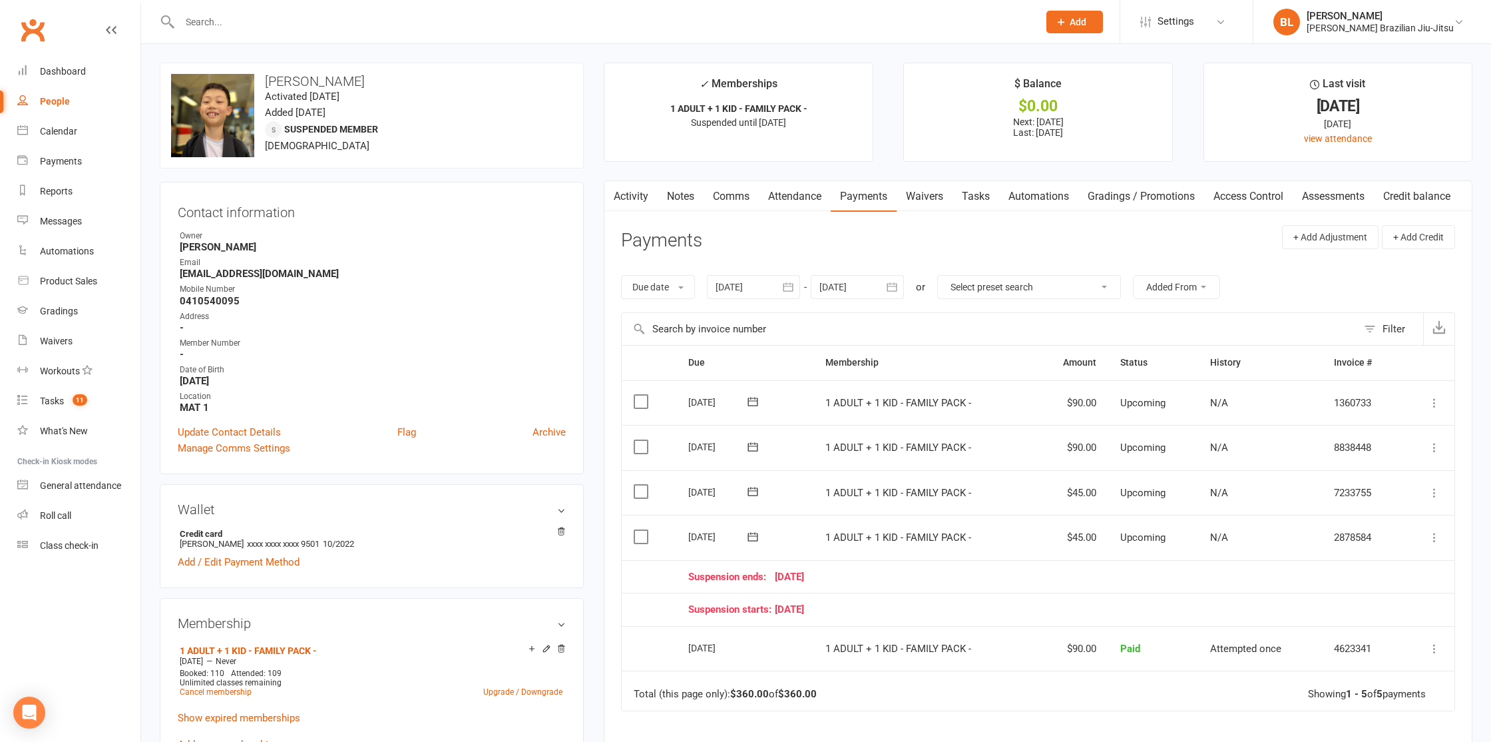
click at [744, 405] on button at bounding box center [753, 402] width 27 height 14
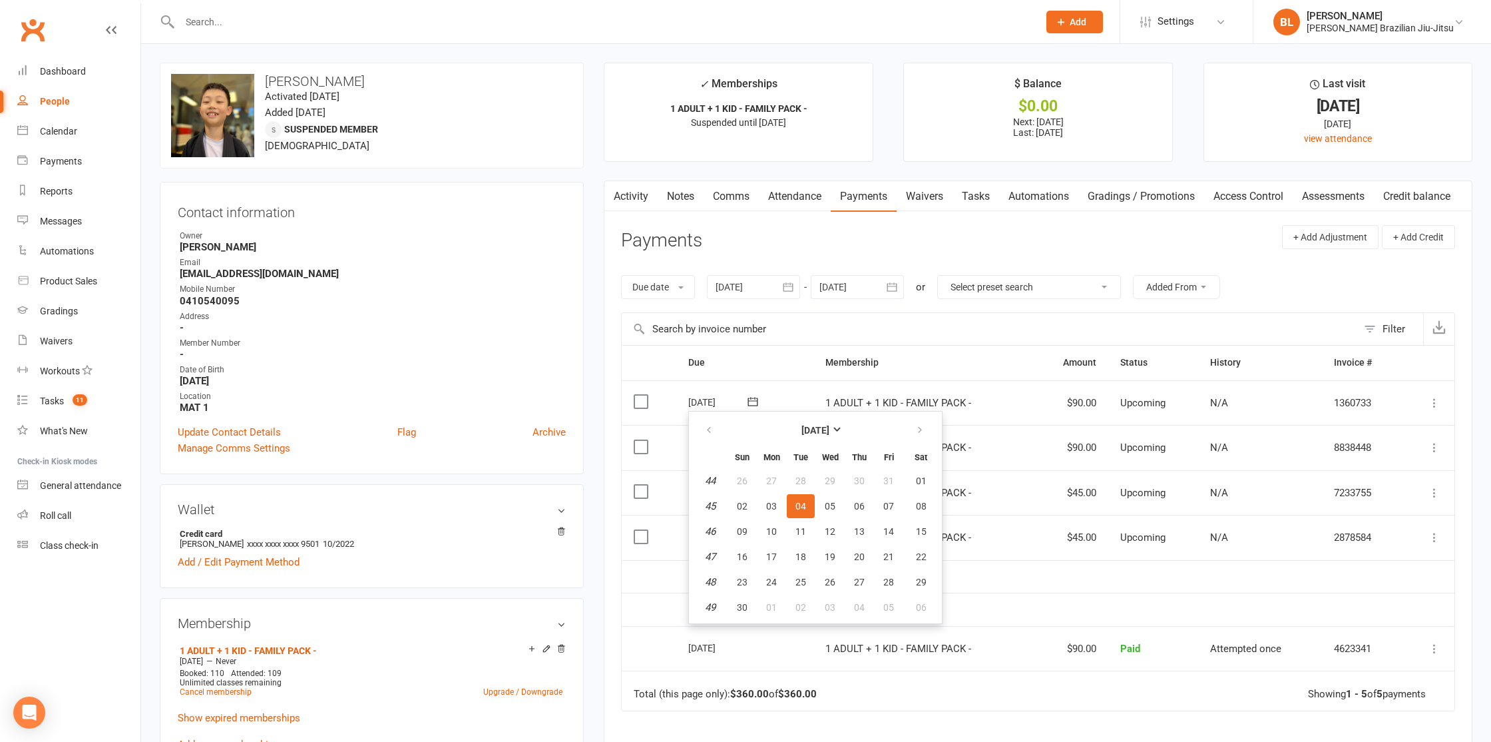
click at [605, 525] on div "Activity Notes Comms Attendance Payments Waivers Tasks Automations Gradings / P…" at bounding box center [1038, 541] width 869 height 722
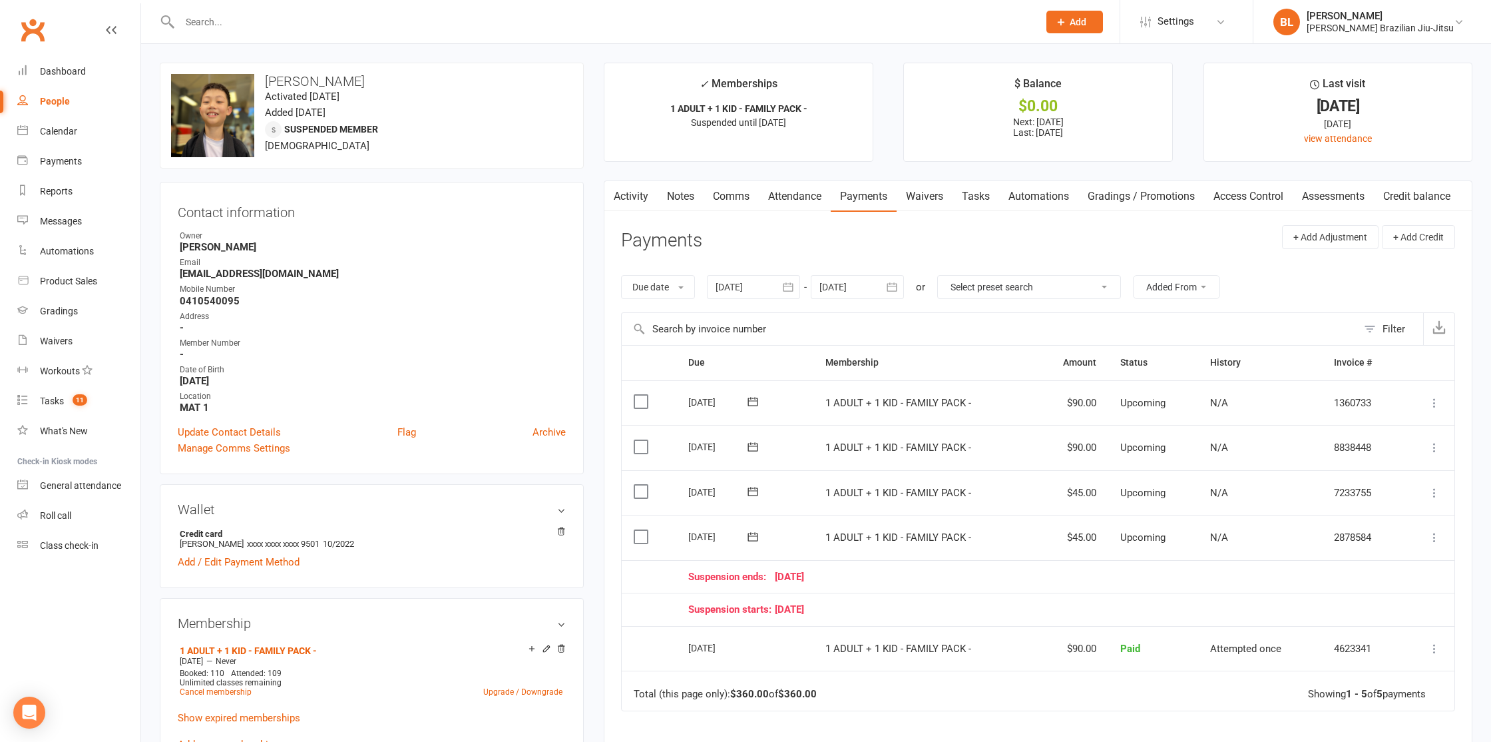
click at [759, 493] on icon at bounding box center [752, 491] width 13 height 13
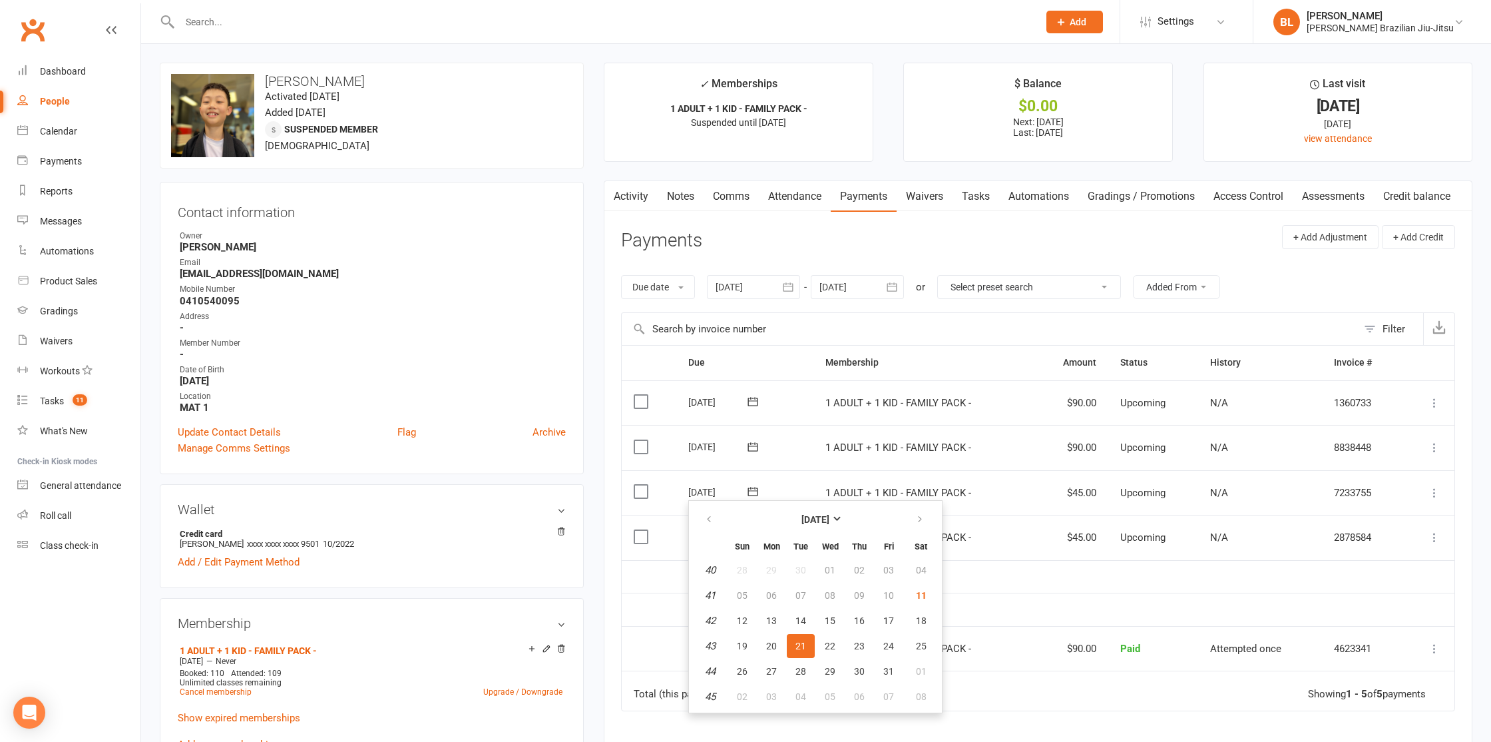
click at [601, 386] on main "✓ Memberships 1 ADULT + 1 KID - FAMILY PACK - Suspended until 14 Oct 2025 $ Bal…" at bounding box center [1038, 490] width 889 height 854
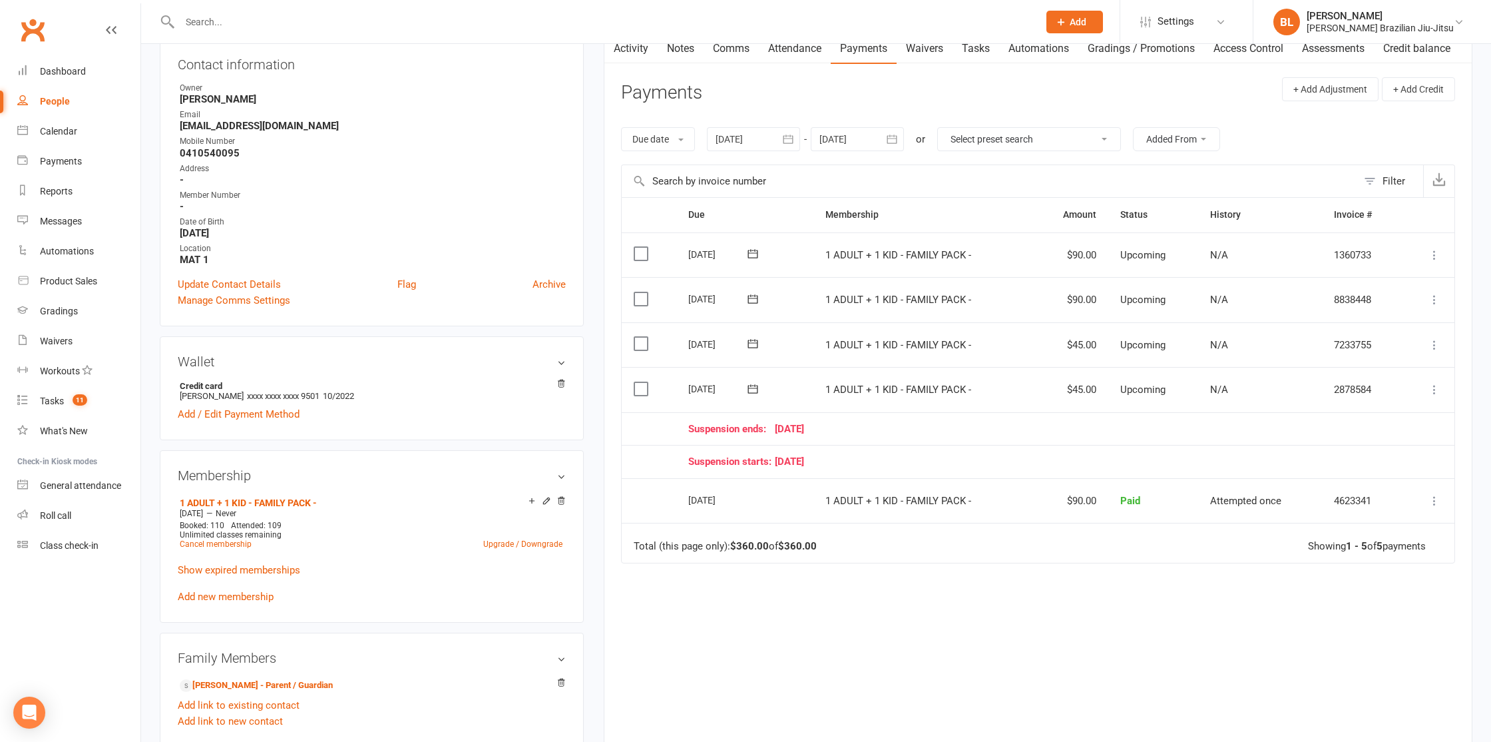
scroll to position [152, 0]
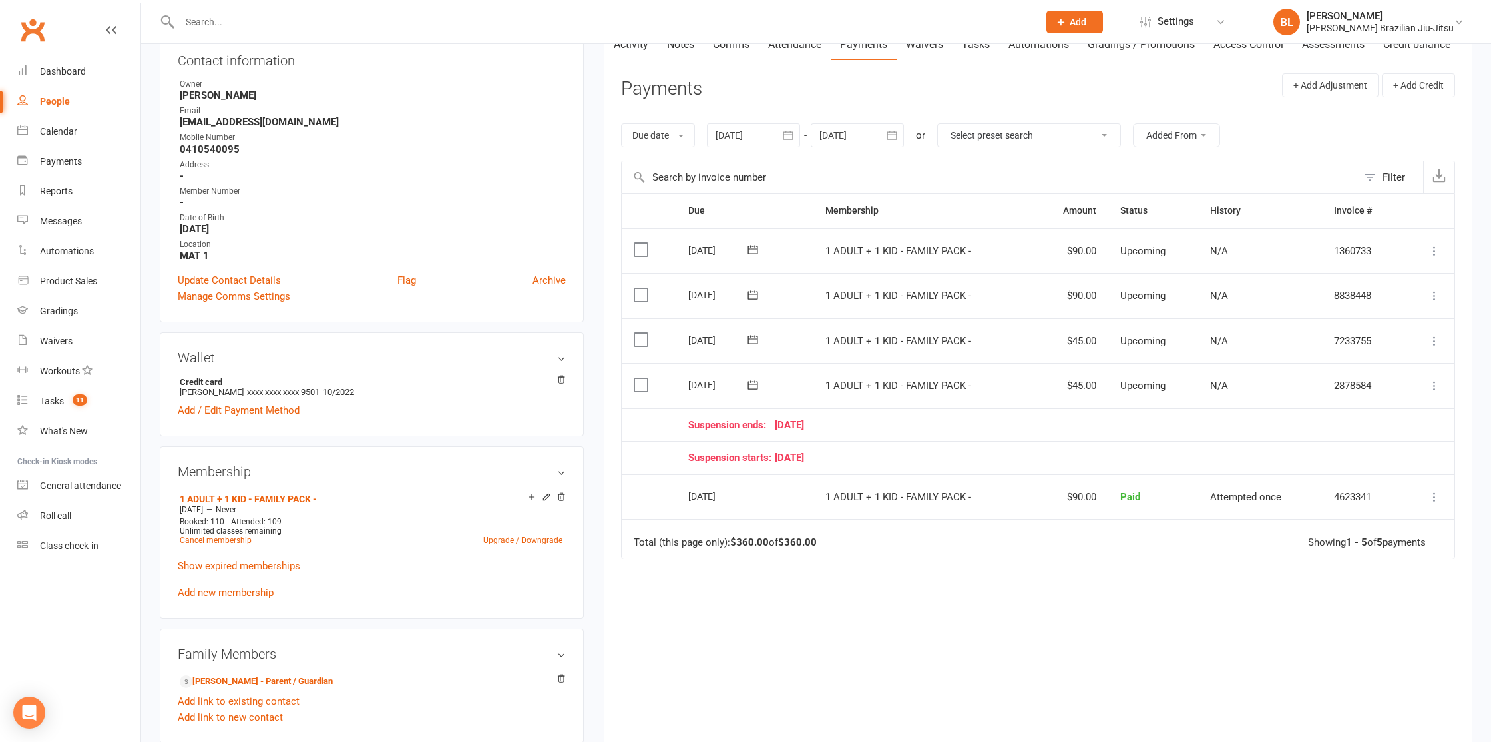
click at [635, 50] on link "Activity" at bounding box center [631, 44] width 53 height 31
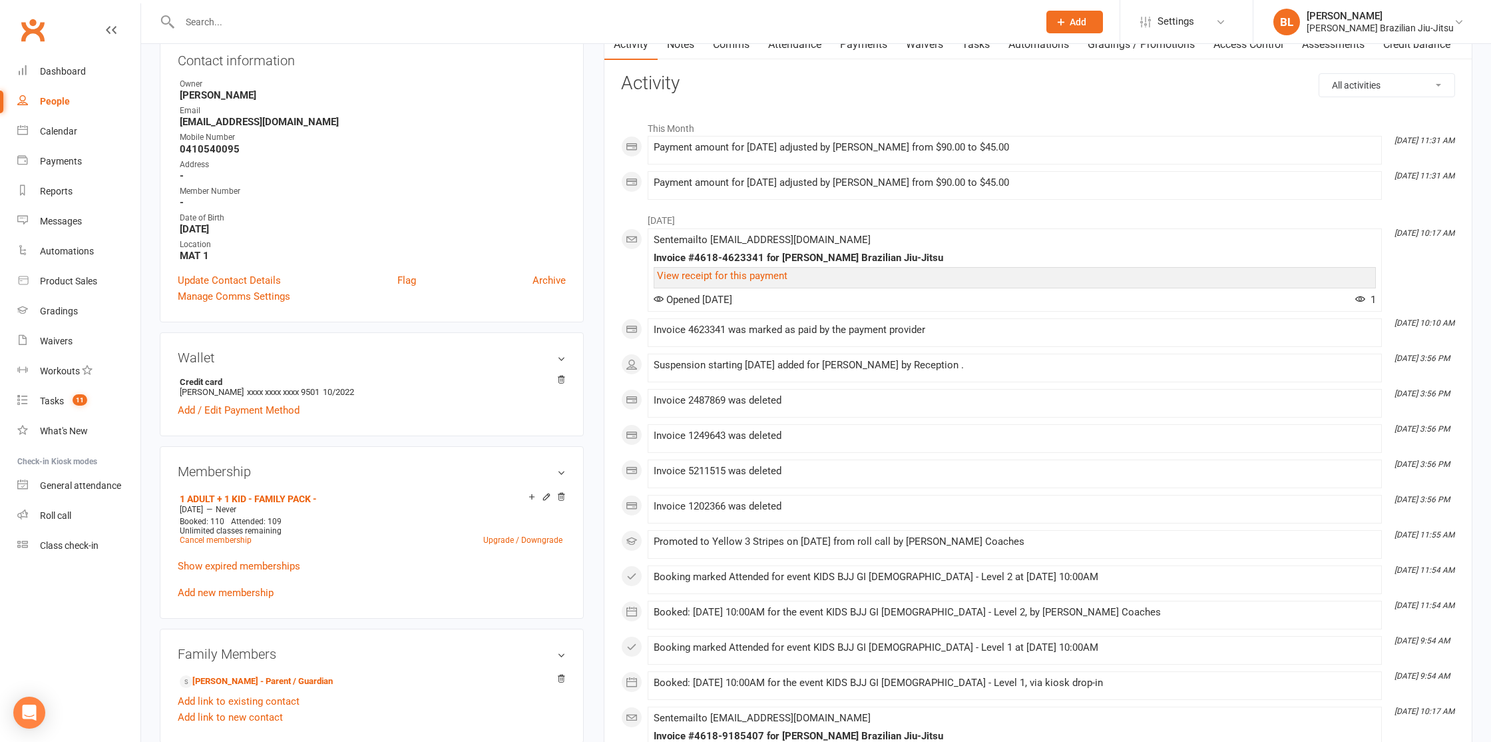
click at [695, 46] on link "Notes" at bounding box center [681, 44] width 46 height 31
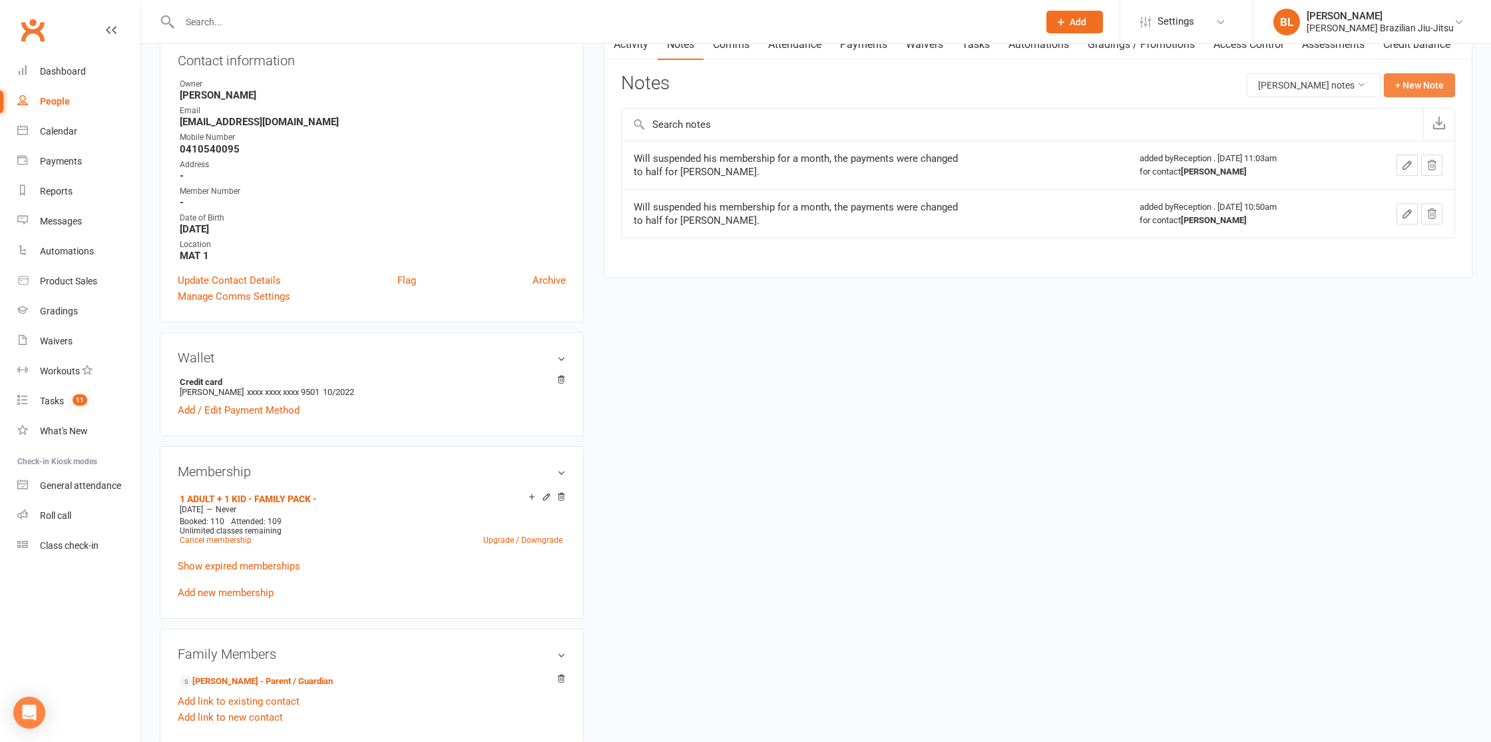
click at [1414, 86] on button "+ New Note" at bounding box center [1419, 85] width 71 height 24
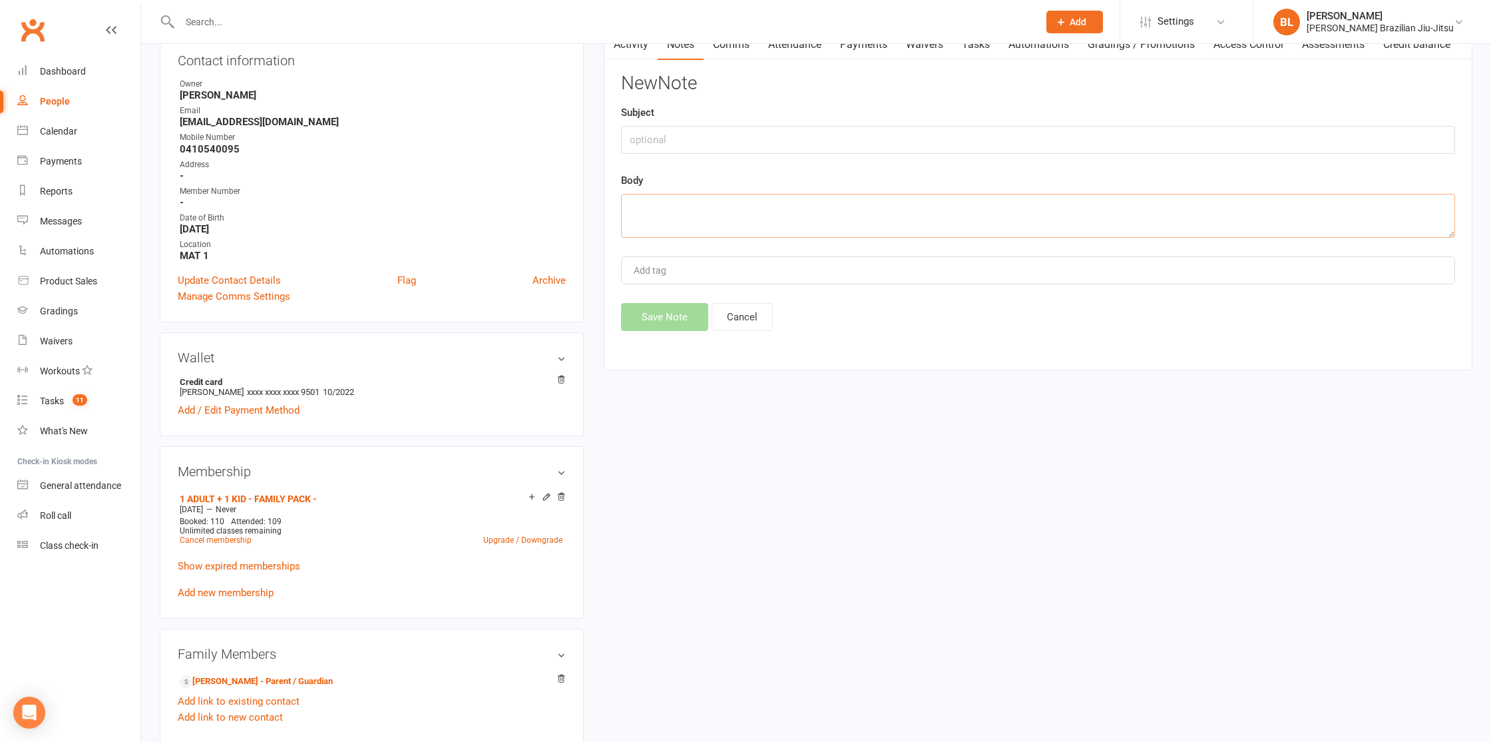
click at [694, 196] on textarea at bounding box center [1038, 216] width 834 height 44
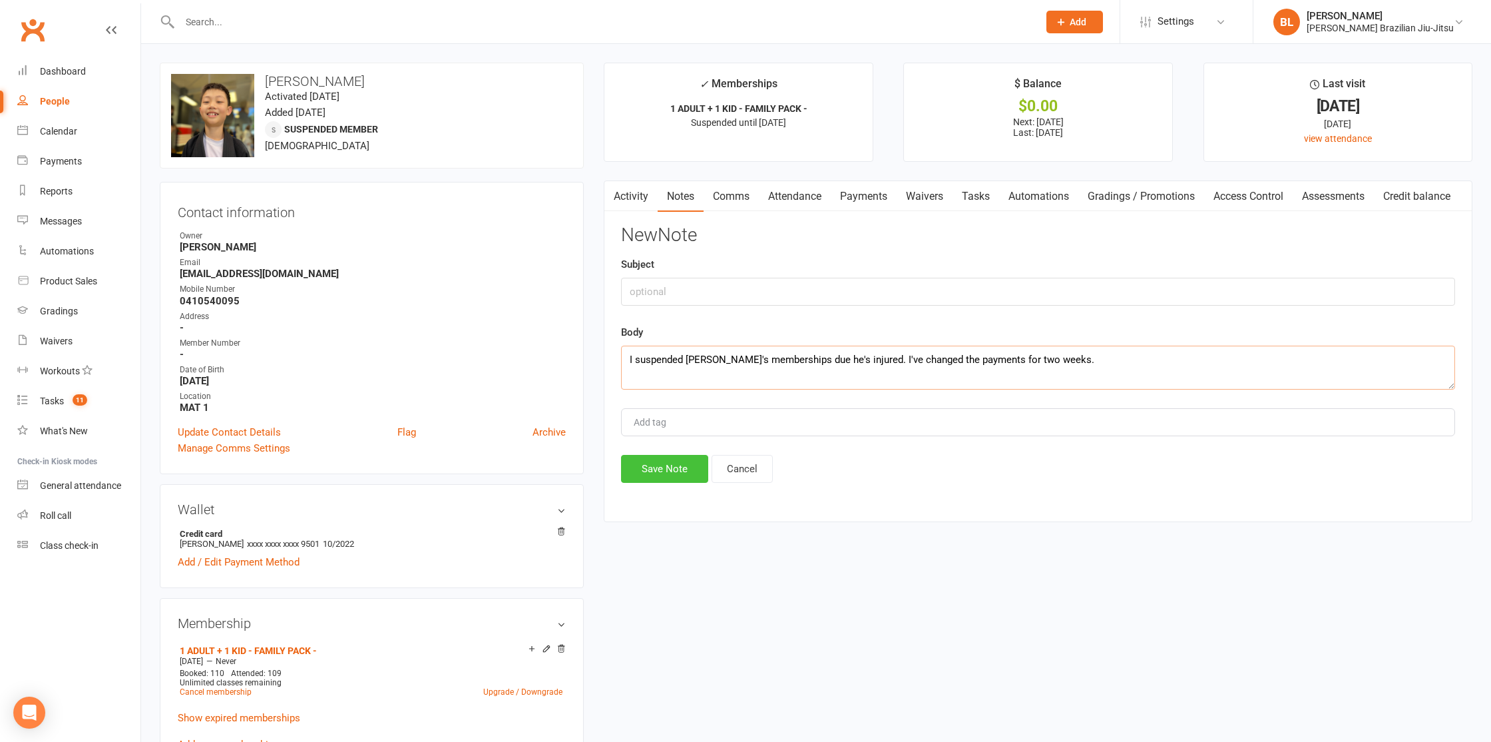
type textarea "I suspended Max's memberships due he's injured. I've changed the payments for t…"
click at [670, 476] on button "Save Note" at bounding box center [664, 469] width 87 height 28
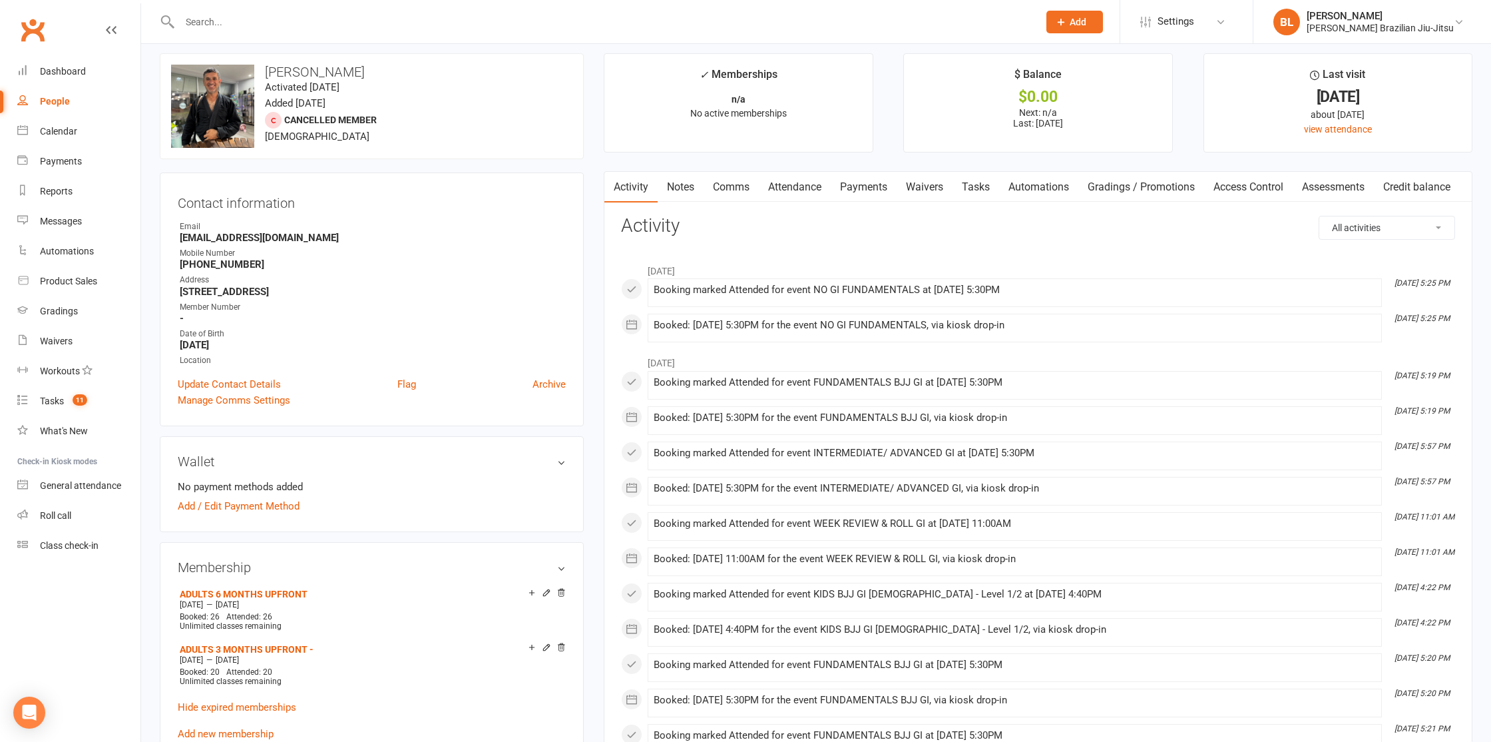
click at [290, 17] on input "text" at bounding box center [603, 22] width 854 height 19
paste input "[EMAIL_ADDRESS][DOMAIN_NAME]"
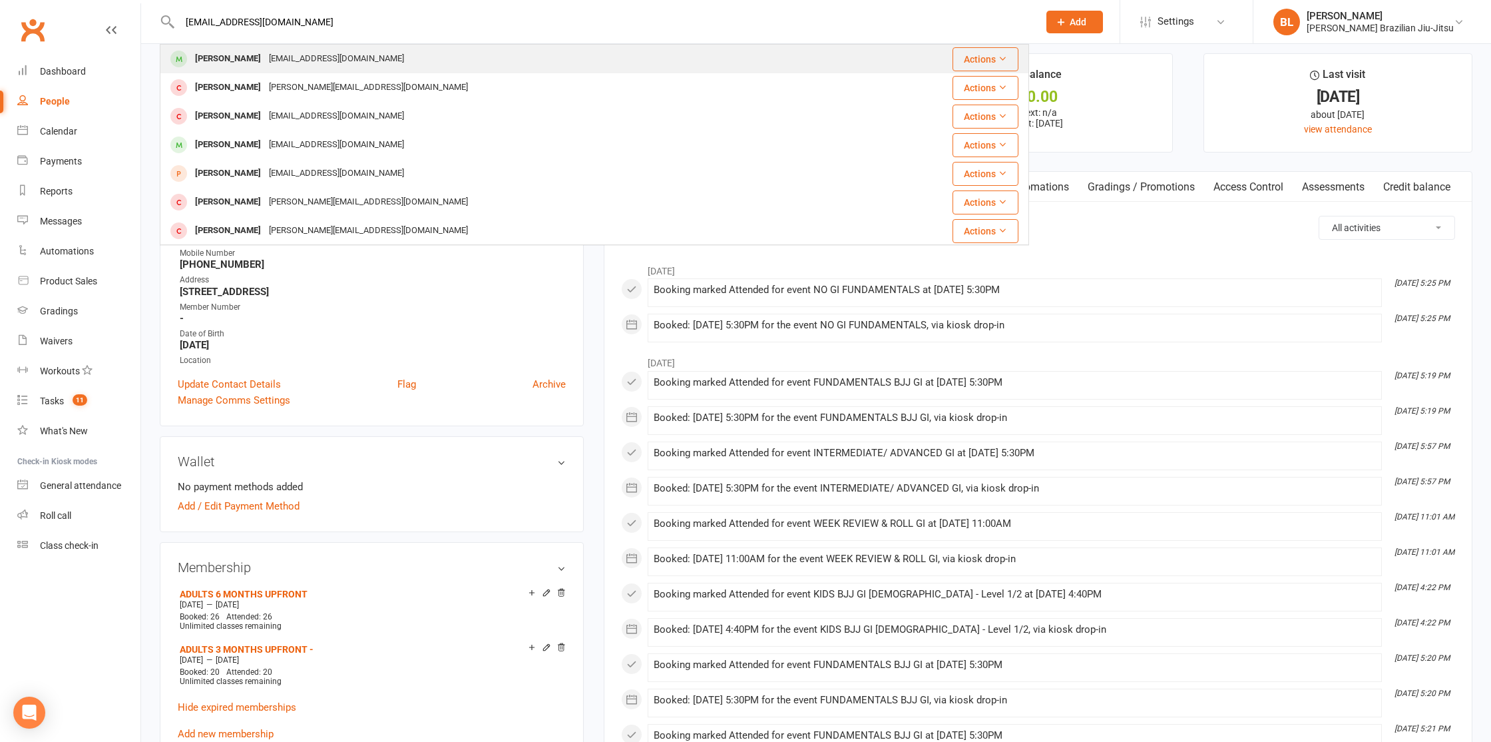
type input "[EMAIL_ADDRESS][DOMAIN_NAME]"
click at [280, 62] on div "[EMAIL_ADDRESS][DOMAIN_NAME]" at bounding box center [336, 58] width 143 height 19
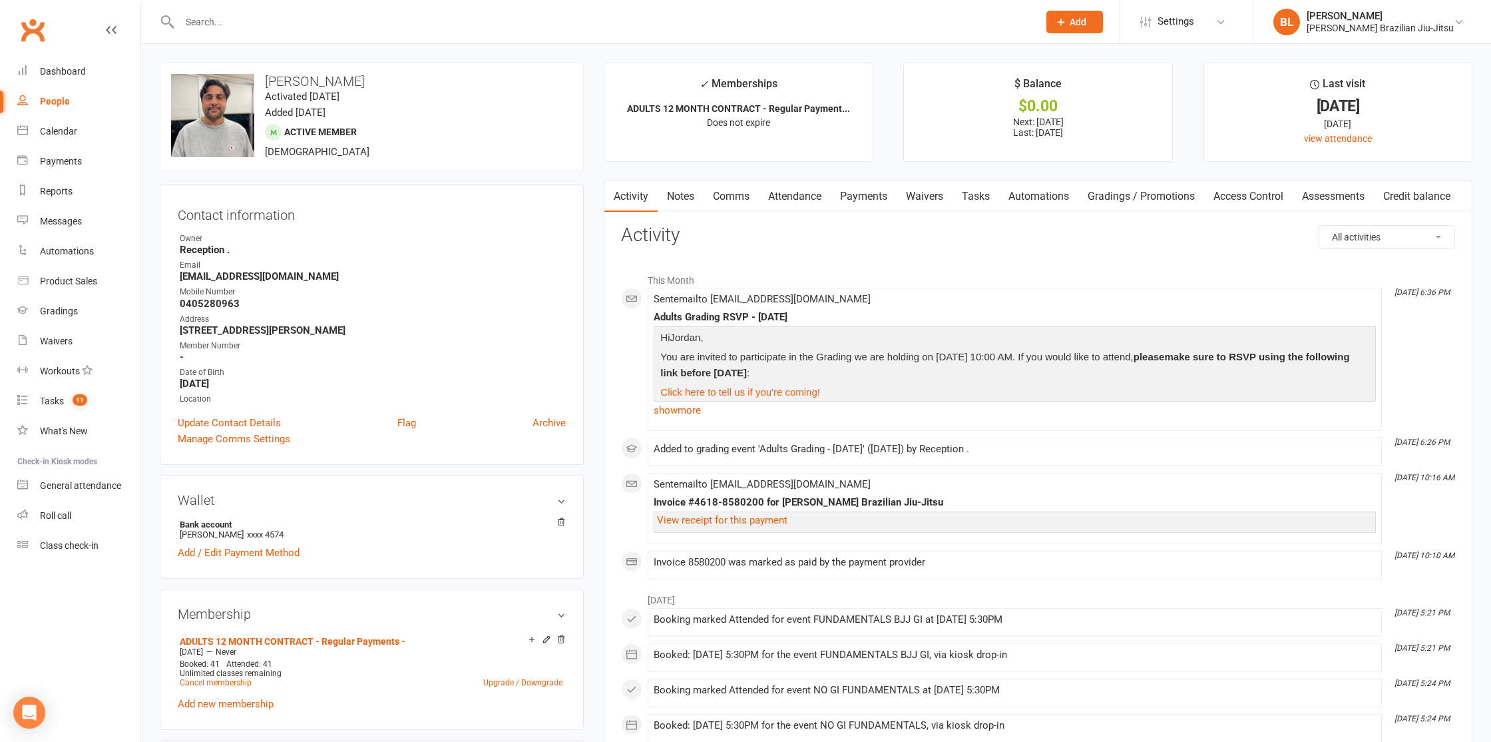
click at [840, 190] on link "Payments" at bounding box center [864, 196] width 66 height 31
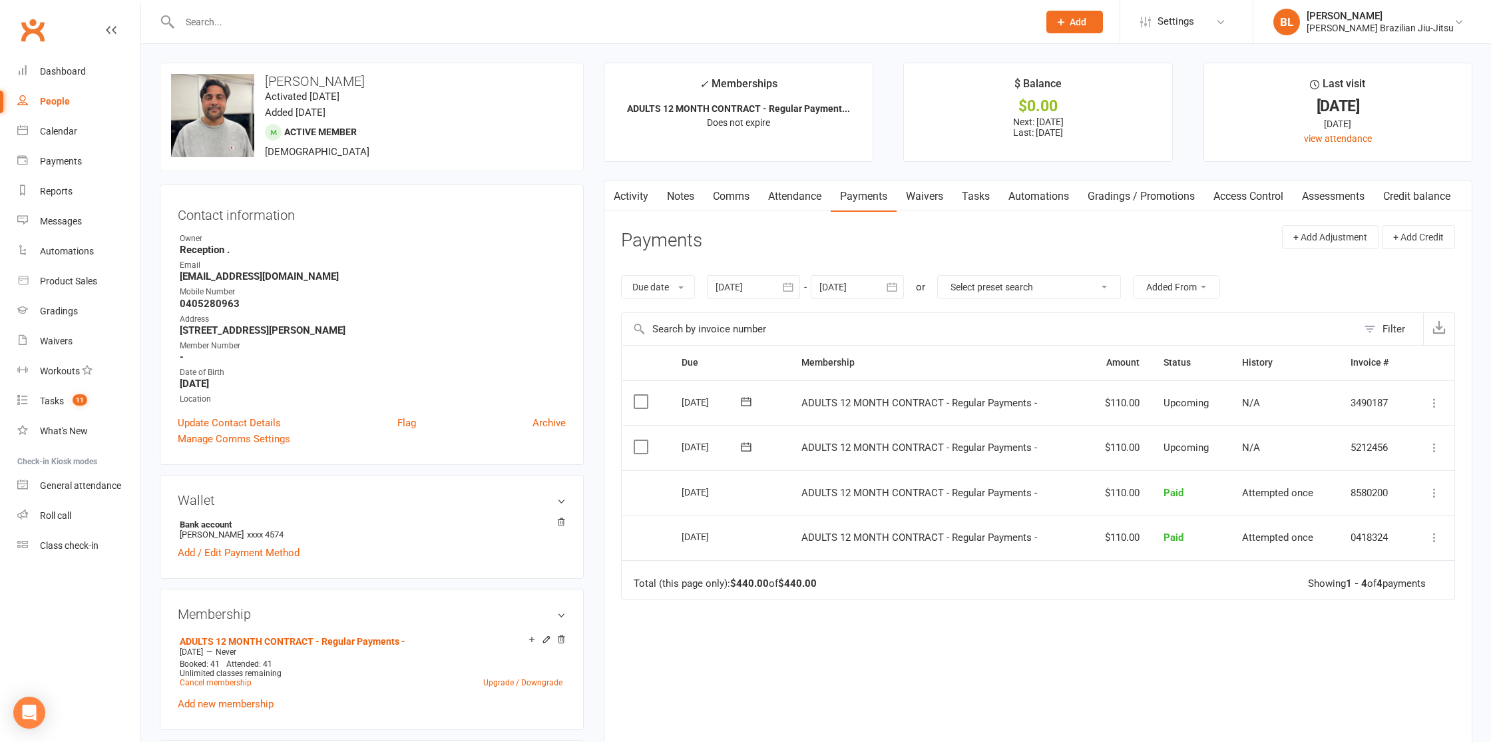
click at [348, 80] on h3 "[PERSON_NAME]" at bounding box center [372, 81] width 402 height 15
copy h3 "[PERSON_NAME]"
click at [209, 18] on input "text" at bounding box center [603, 22] width 854 height 19
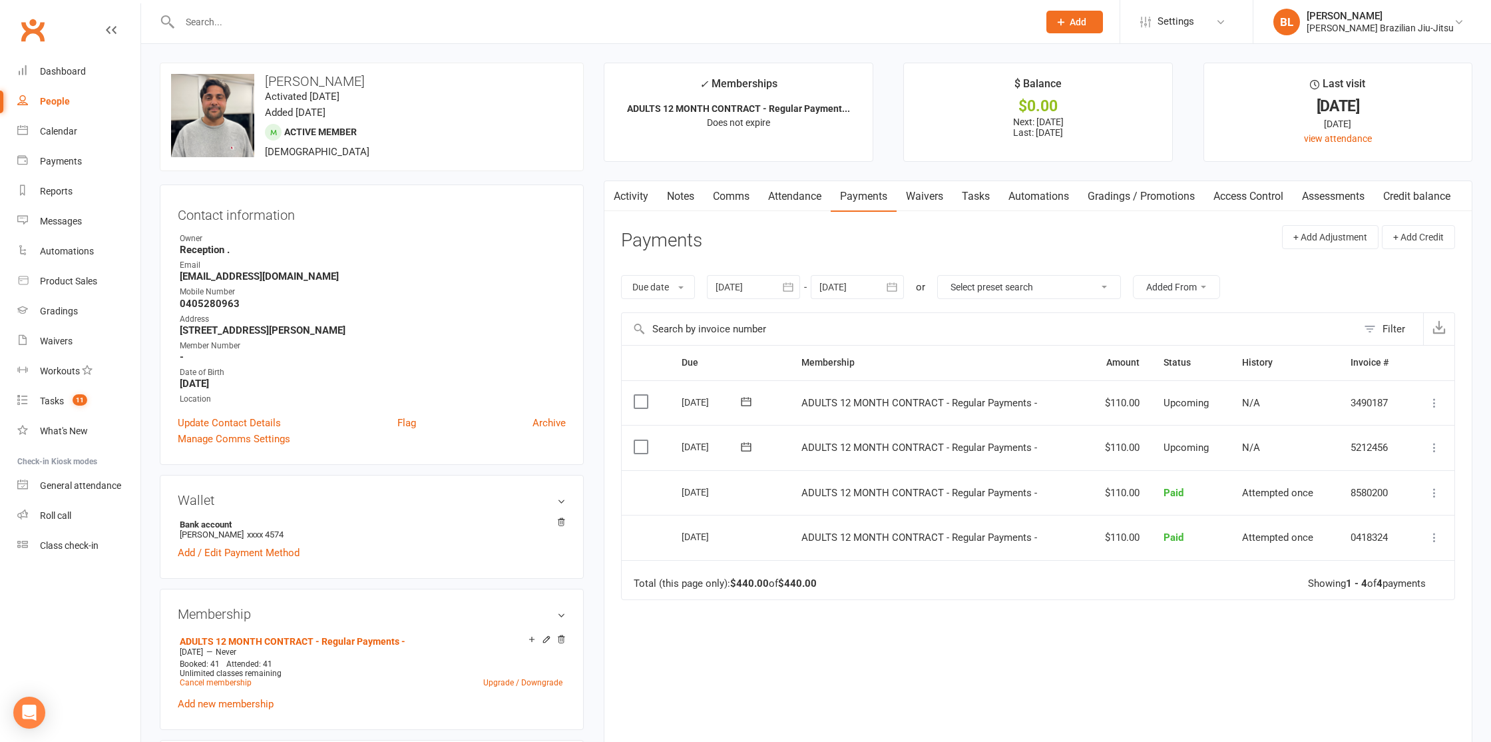
paste input "[PERSON_NAME]"
type input "[PERSON_NAME]"
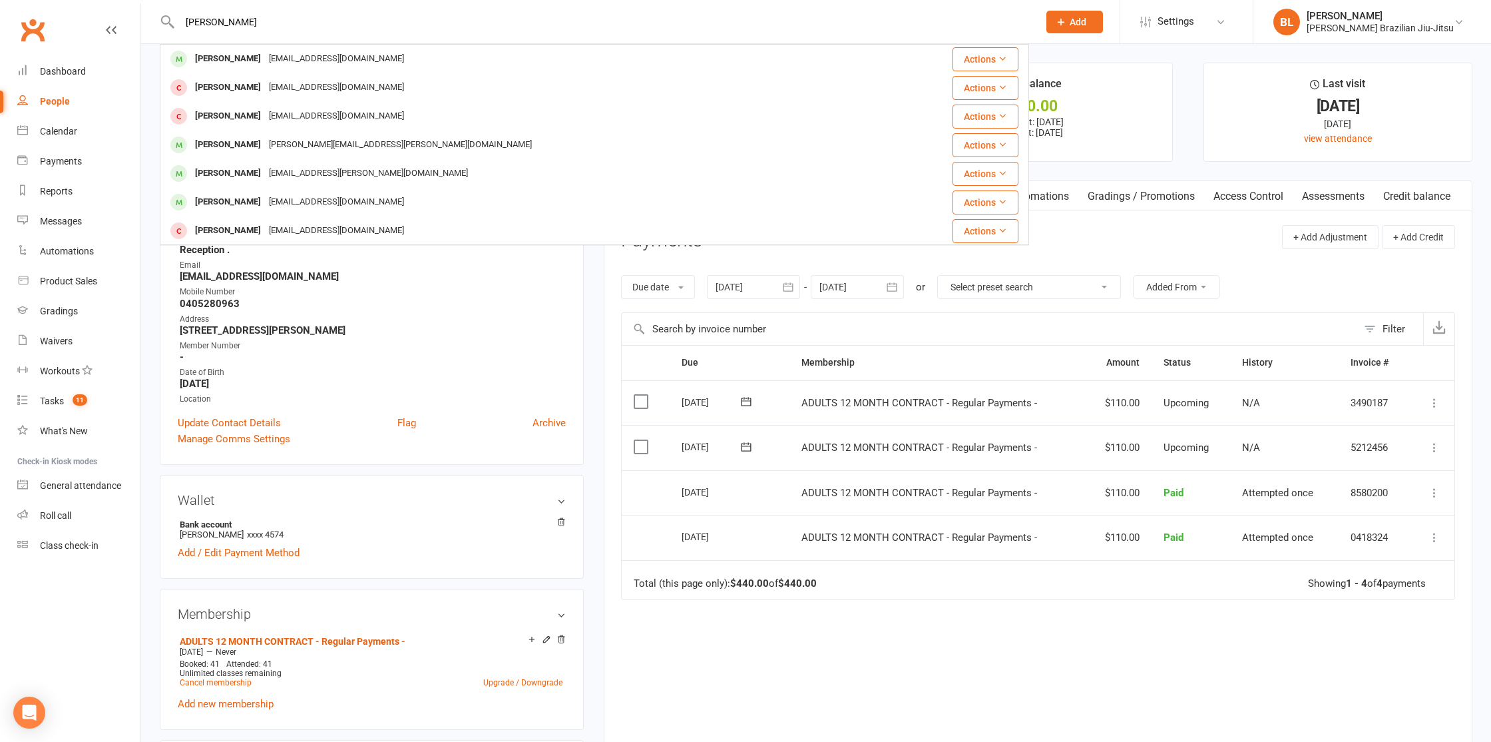
click at [407, 22] on input "[PERSON_NAME]" at bounding box center [603, 22] width 854 height 19
